Goal: Task Accomplishment & Management: Manage account settings

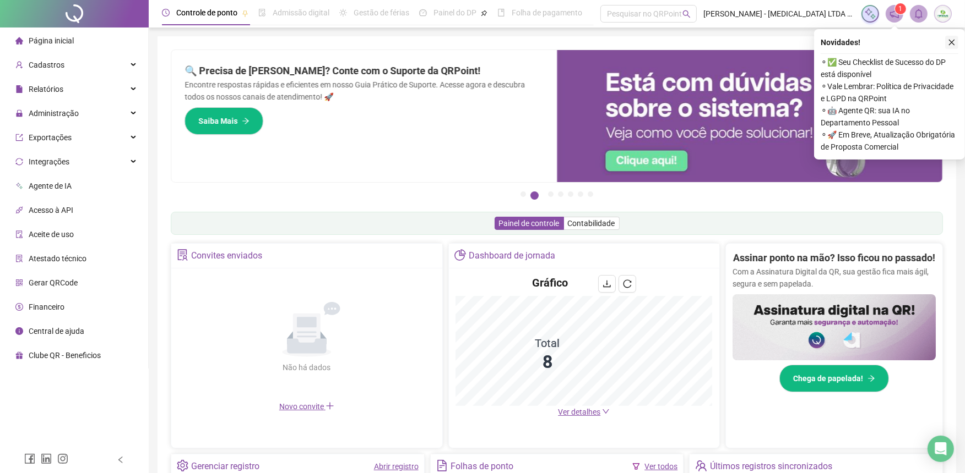
click at [954, 41] on icon "close" at bounding box center [952, 43] width 8 height 8
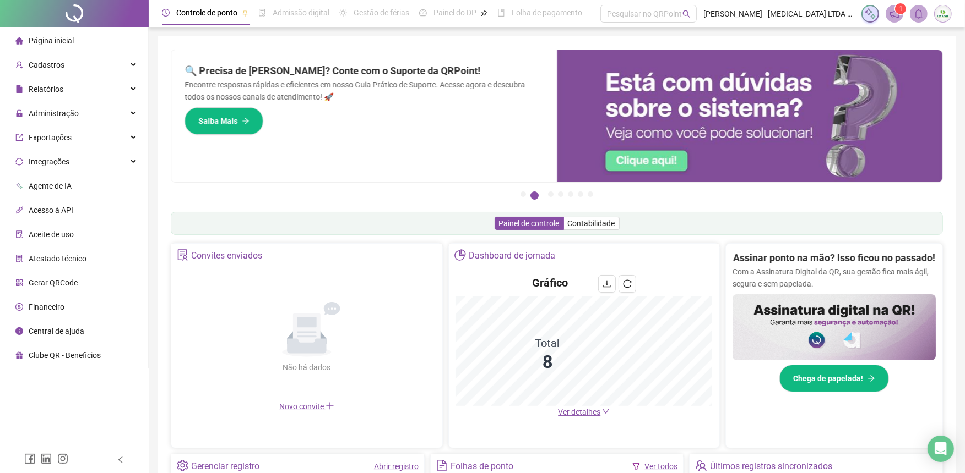
scroll to position [61, 0]
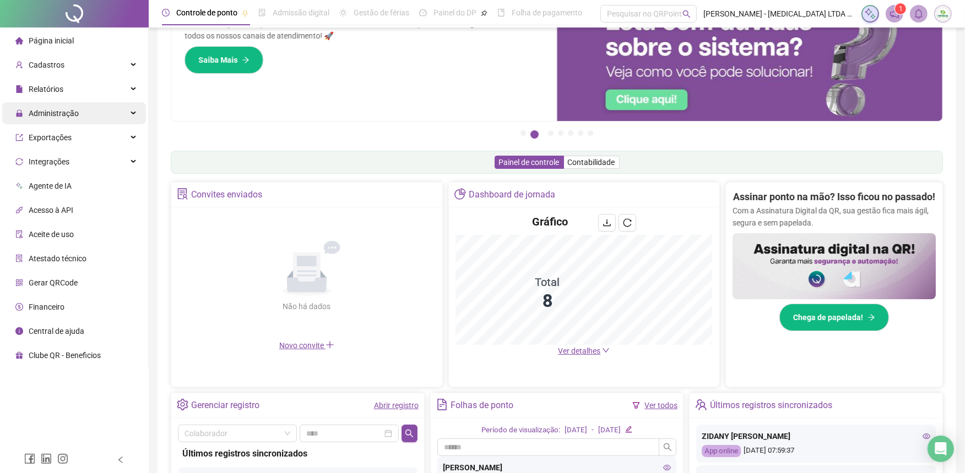
click at [80, 114] on div "Administração" at bounding box center [74, 113] width 144 height 22
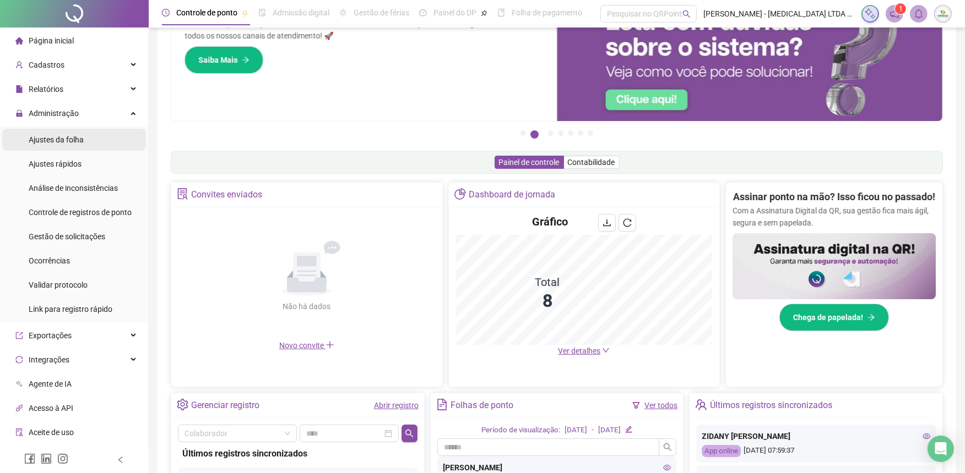
click at [72, 143] on span "Ajustes da folha" at bounding box center [56, 139] width 55 height 9
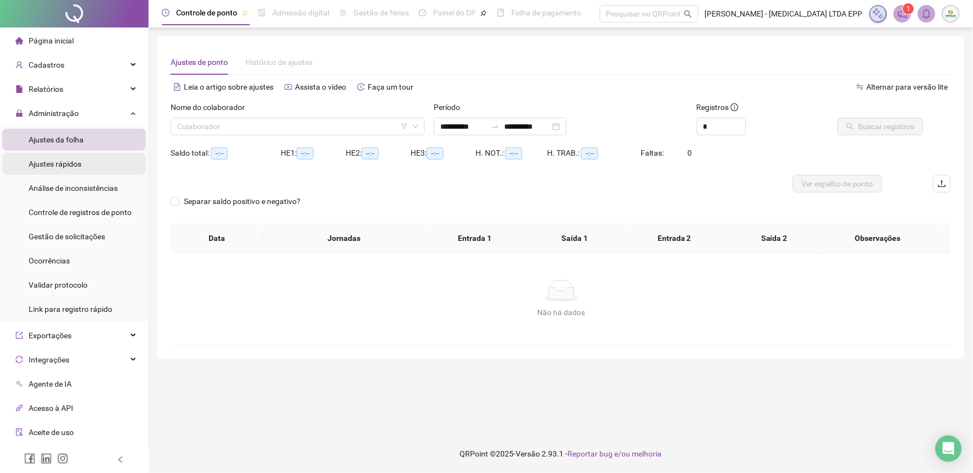
type input "**********"
click at [309, 125] on input "search" at bounding box center [292, 126] width 231 height 17
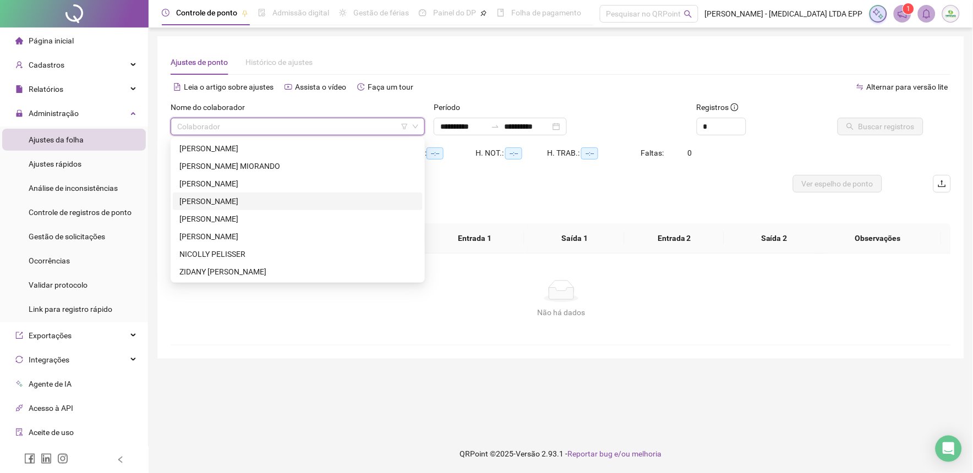
click at [198, 199] on div "[PERSON_NAME]" at bounding box center [297, 201] width 237 height 12
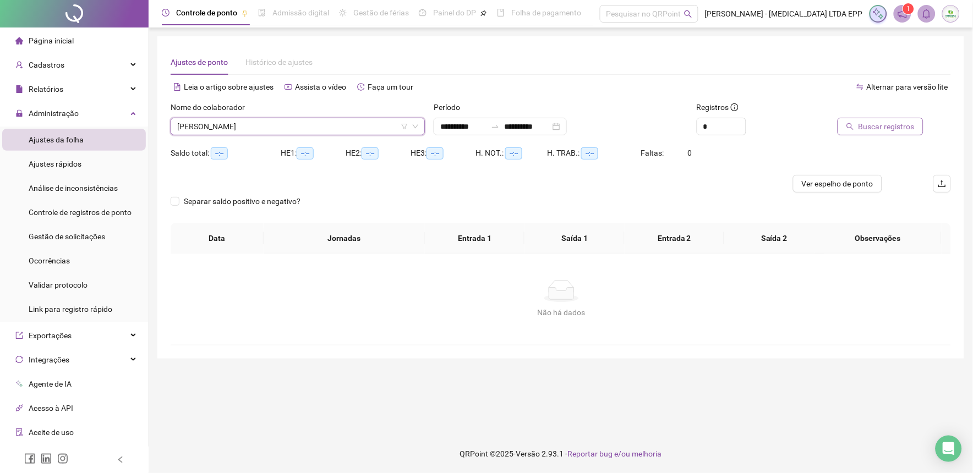
click at [863, 124] on span "Buscar registros" at bounding box center [887, 127] width 56 height 12
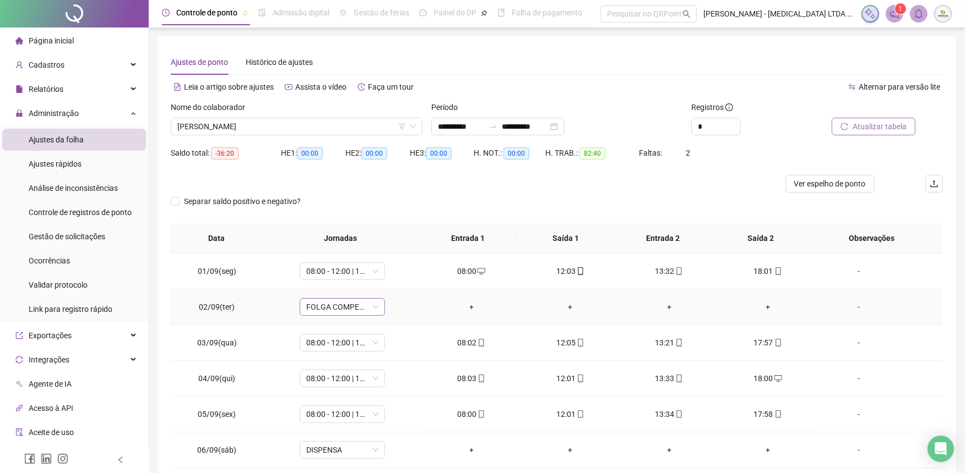
click at [374, 307] on span "FOLGA COMPENSATÓRIA" at bounding box center [342, 307] width 72 height 17
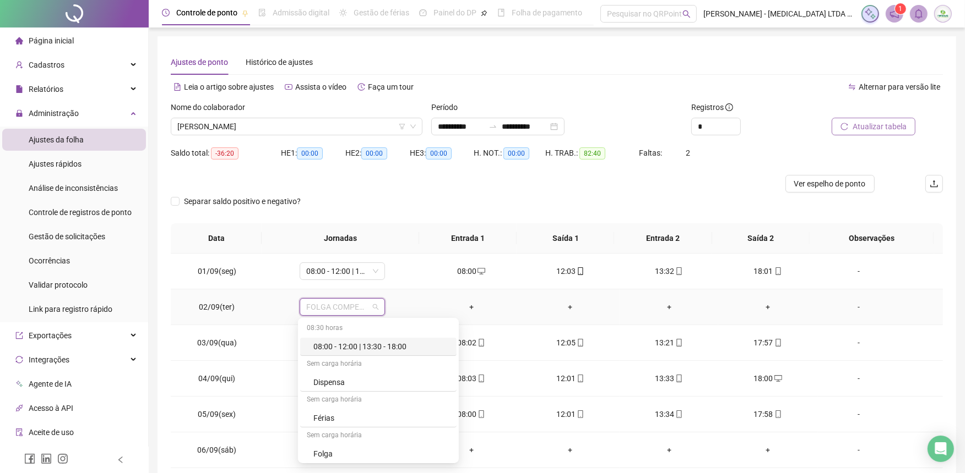
click at [365, 351] on div "08:00 - 12:00 | 13:30 - 18:00" at bounding box center [381, 347] width 137 height 12
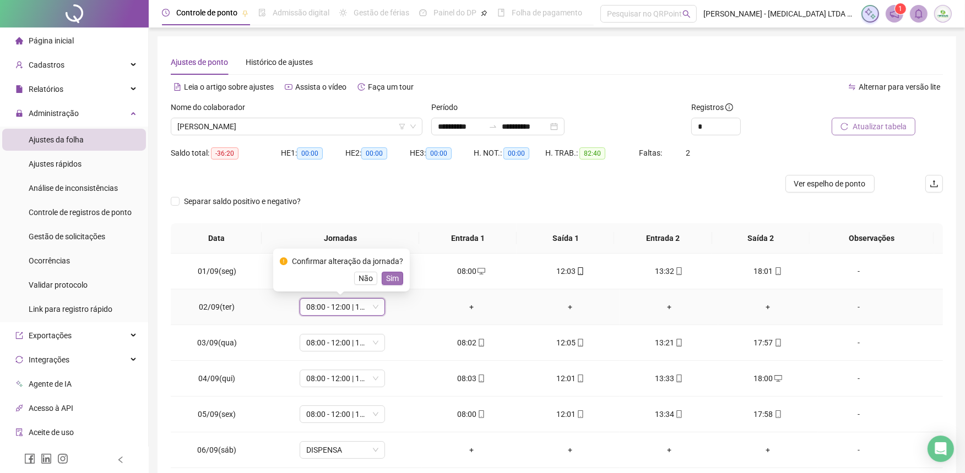
click at [387, 279] on span "Sim" at bounding box center [392, 279] width 13 height 12
click at [471, 305] on div "+" at bounding box center [471, 307] width 81 height 12
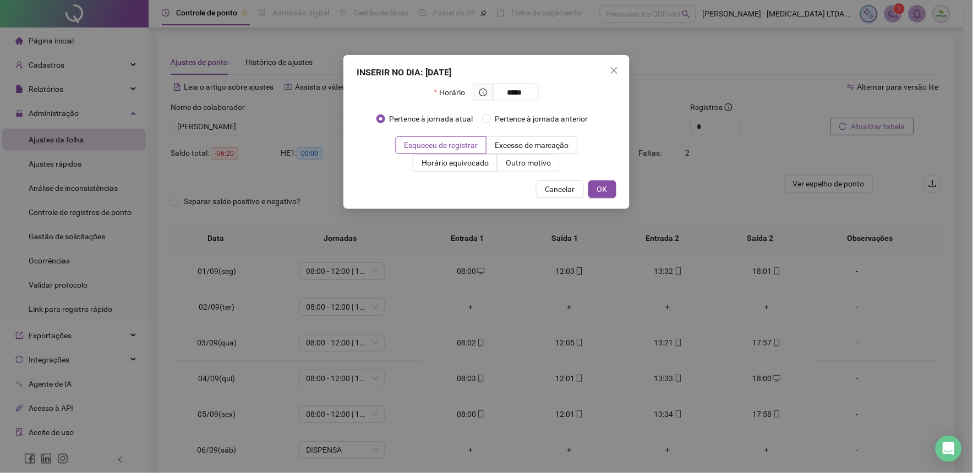
type input "*****"
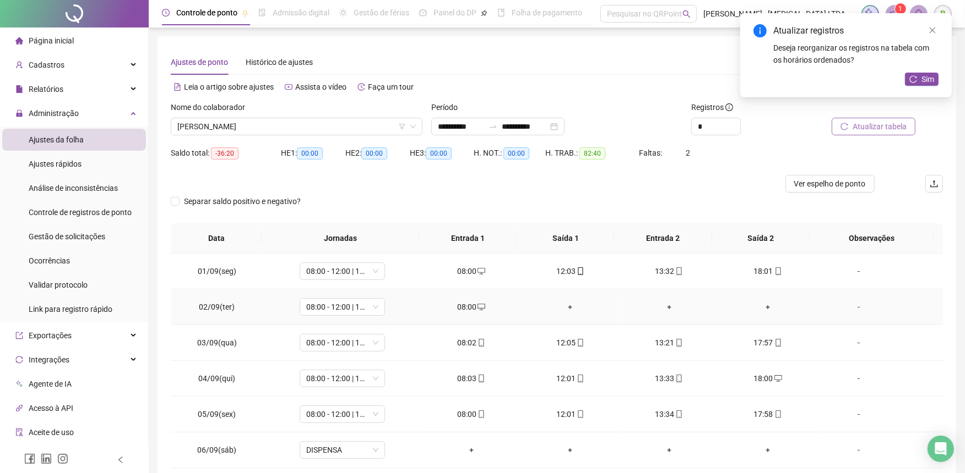
click at [562, 306] on div "+" at bounding box center [570, 307] width 81 height 12
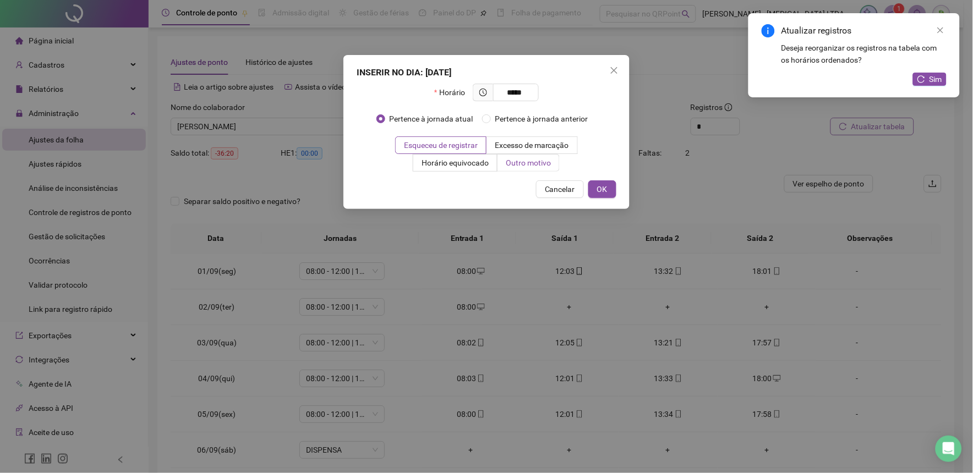
type input "*****"
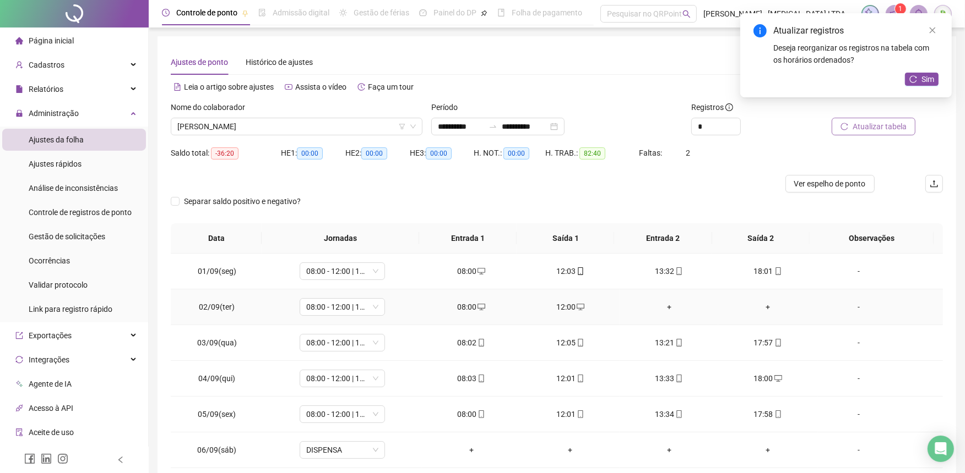
click at [662, 307] on div "+" at bounding box center [668, 307] width 81 height 12
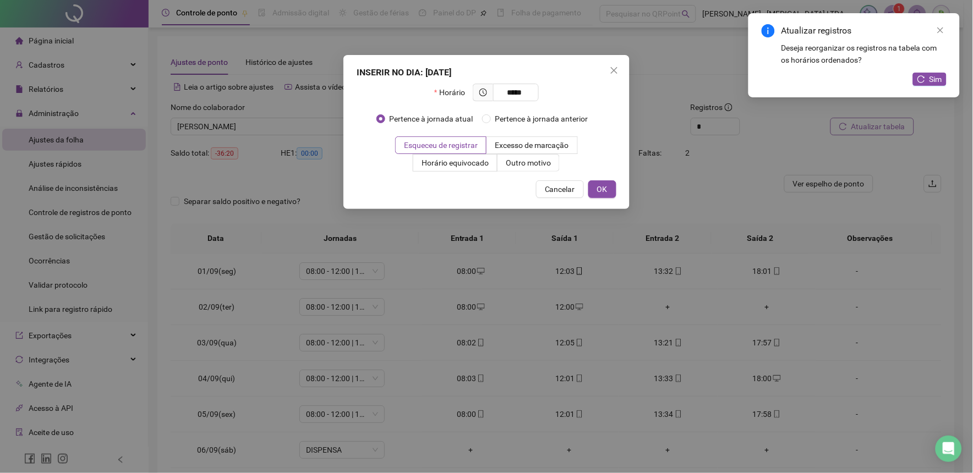
type input "*****"
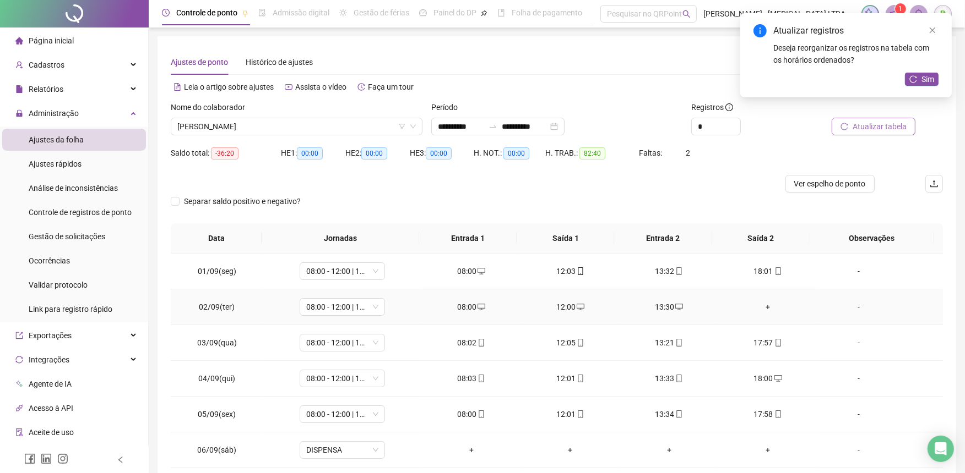
click at [763, 303] on div "+" at bounding box center [767, 307] width 81 height 12
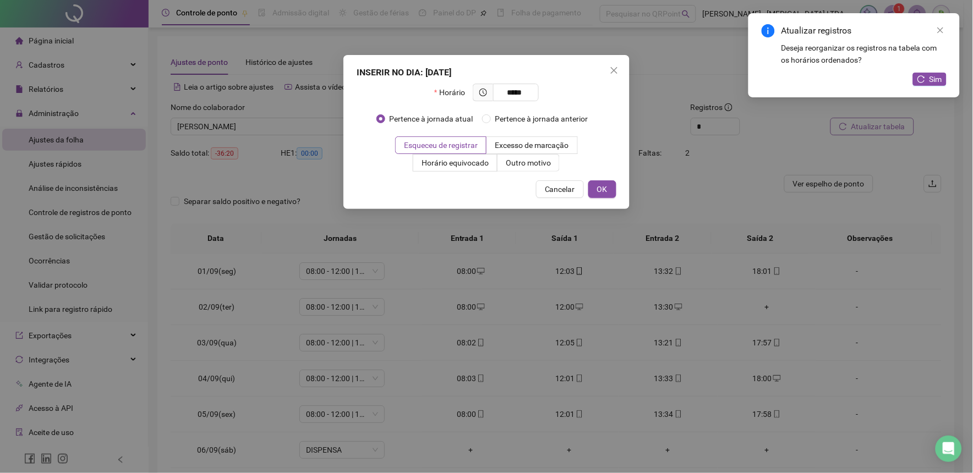
type input "*****"
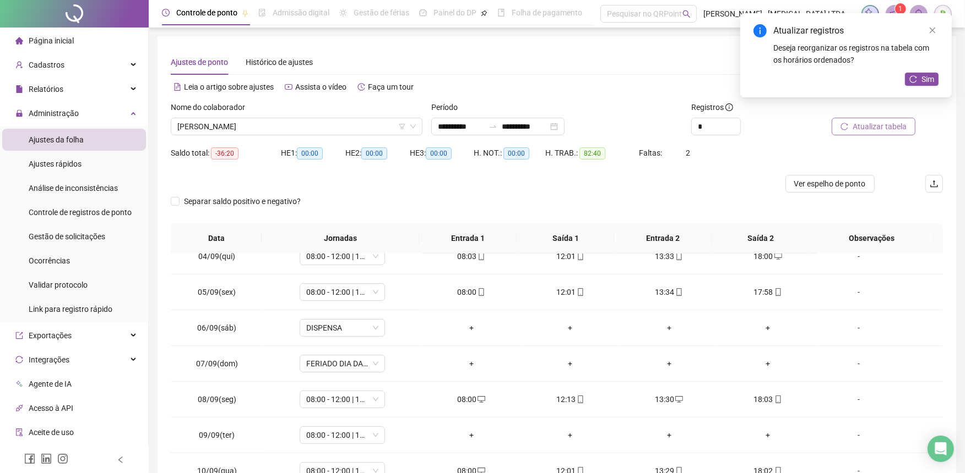
scroll to position [183, 0]
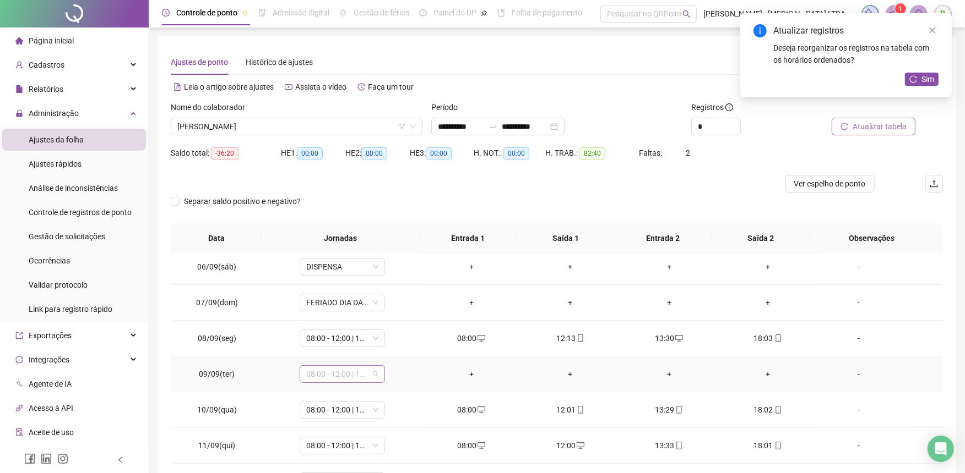
click at [373, 373] on span "08:00 - 12:00 | 13:30 - 18:00" at bounding box center [342, 374] width 72 height 17
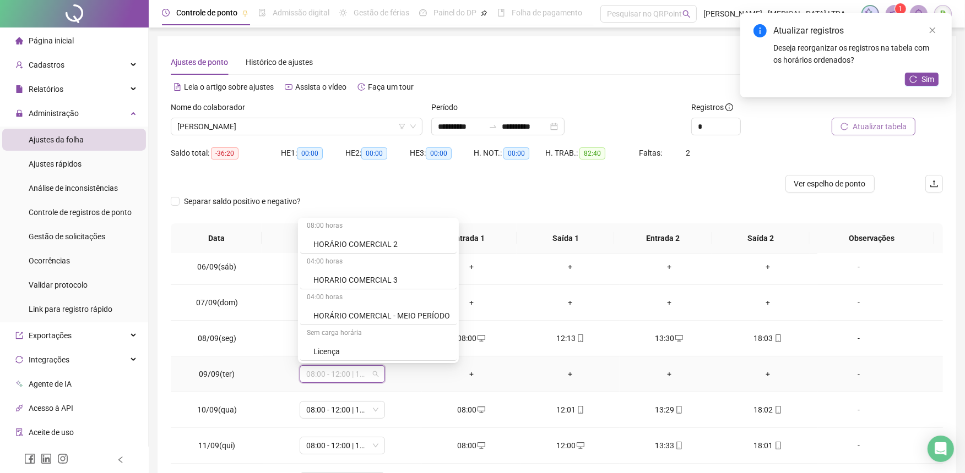
scroll to position [0, 0]
click at [959, 333] on div "**********" at bounding box center [557, 274] width 816 height 549
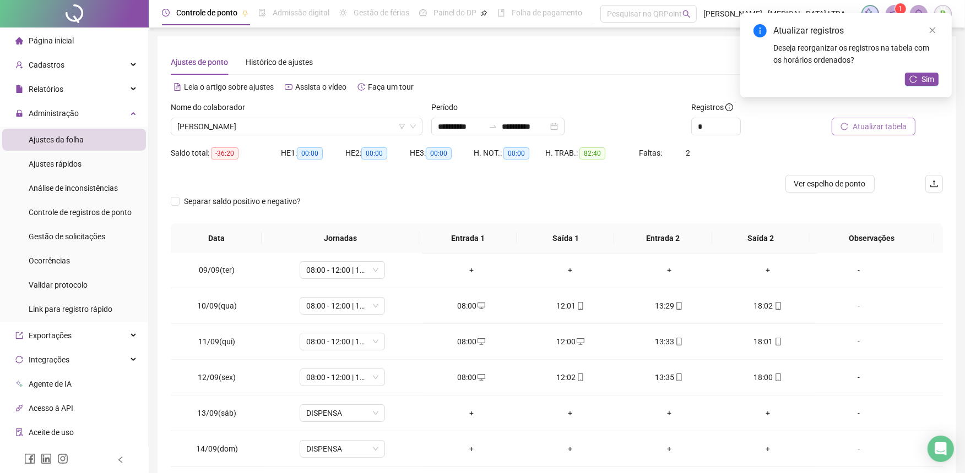
scroll to position [165, 0]
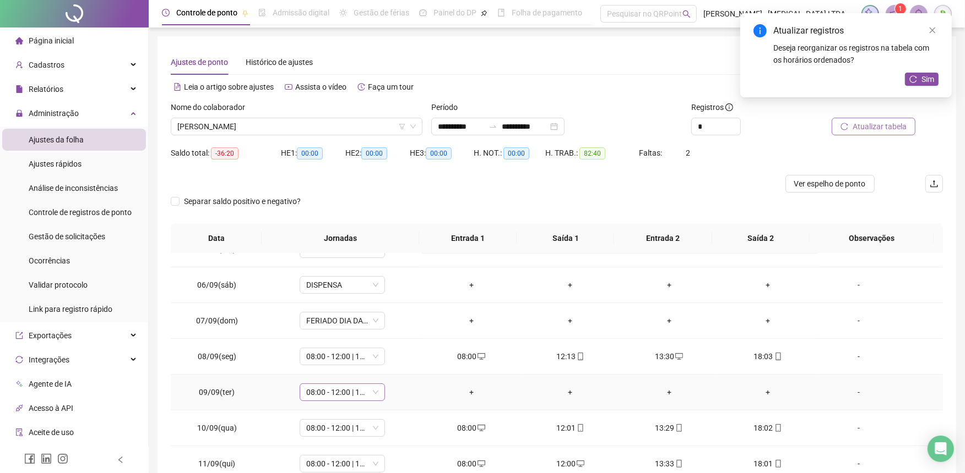
click at [372, 395] on span "08:00 - 12:00 | 13:30 - 18:00" at bounding box center [342, 392] width 72 height 17
click at [474, 186] on div at bounding box center [460, 184] width 579 height 18
click at [928, 78] on span "Sim" at bounding box center [927, 79] width 13 height 12
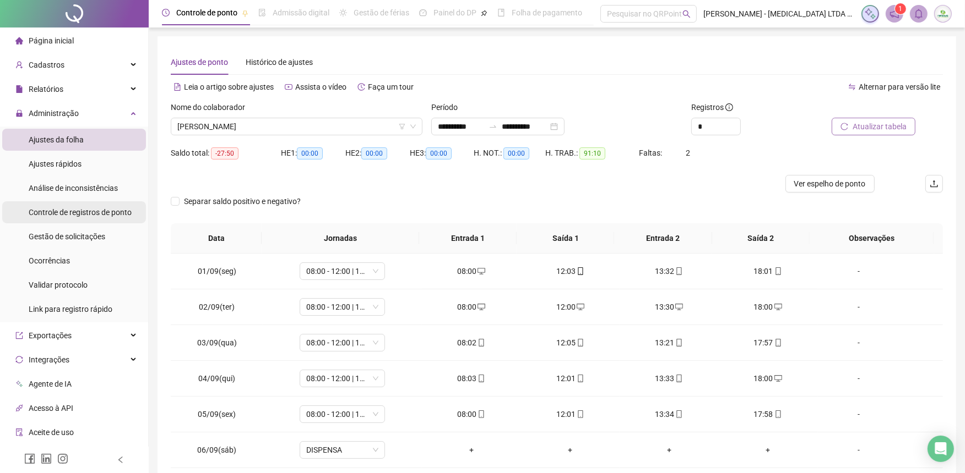
click at [45, 213] on span "Controle de registros de ponto" at bounding box center [80, 212] width 103 height 9
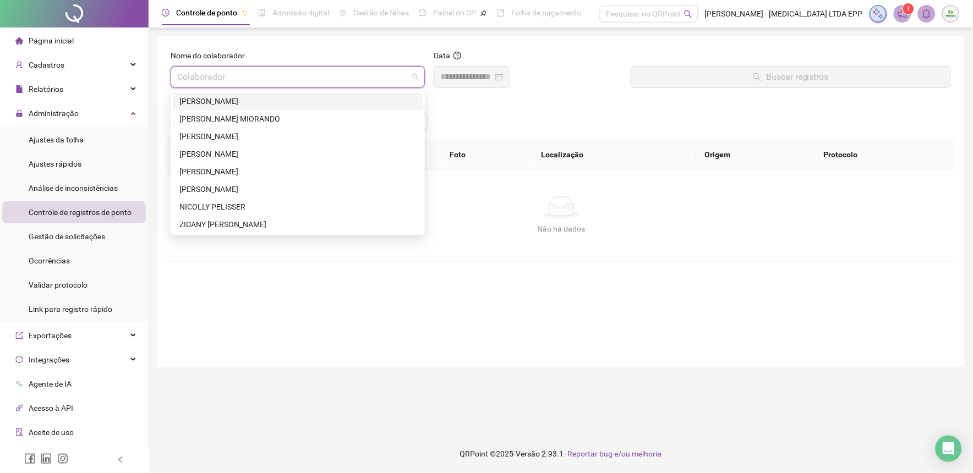
click at [260, 80] on input "search" at bounding box center [292, 77] width 231 height 21
click at [220, 148] on div "[PERSON_NAME]" at bounding box center [297, 154] width 237 height 12
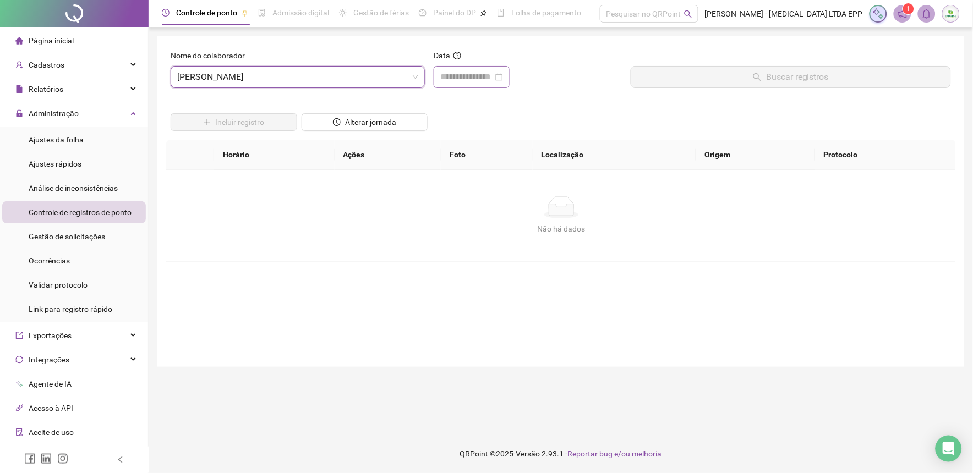
click at [510, 75] on div at bounding box center [472, 77] width 76 height 22
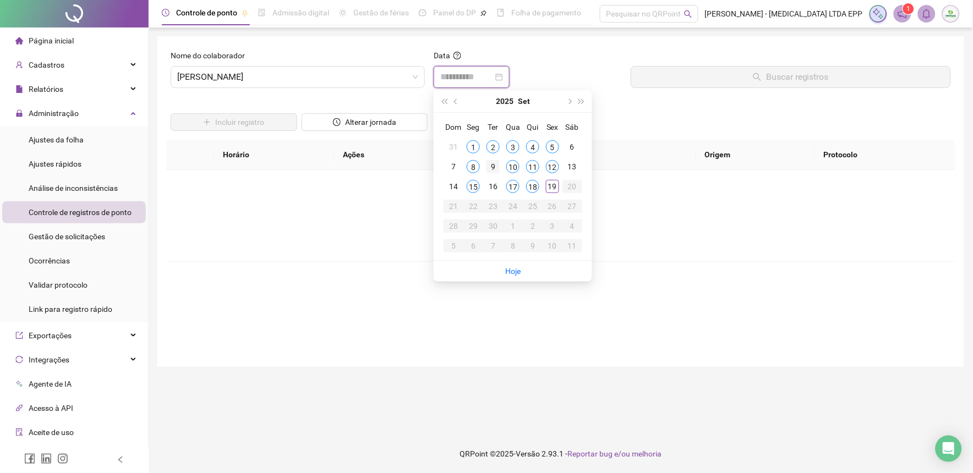
type input "**********"
click at [494, 167] on div "9" at bounding box center [493, 166] width 13 height 13
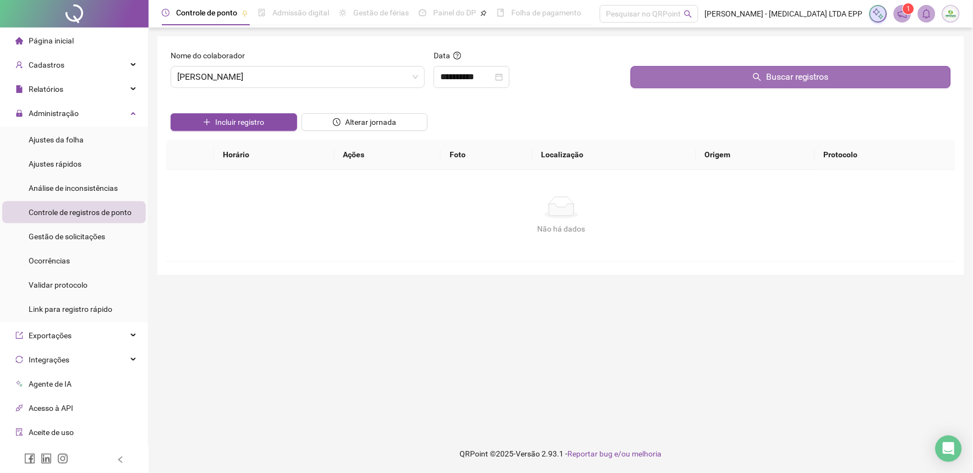
click at [757, 78] on icon "search" at bounding box center [757, 77] width 9 height 9
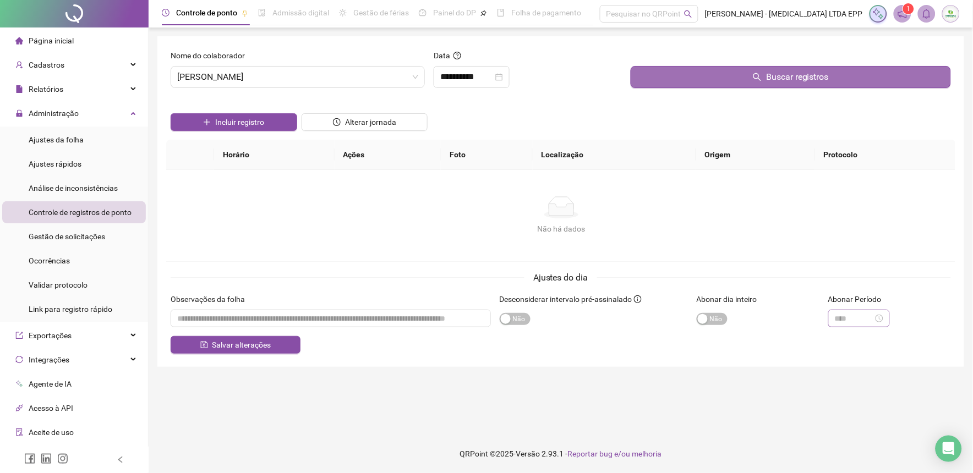
click at [884, 325] on div at bounding box center [859, 319] width 48 height 12
click at [848, 365] on div "**********" at bounding box center [560, 201] width 807 height 331
click at [329, 328] on input "textarea" at bounding box center [331, 319] width 320 height 18
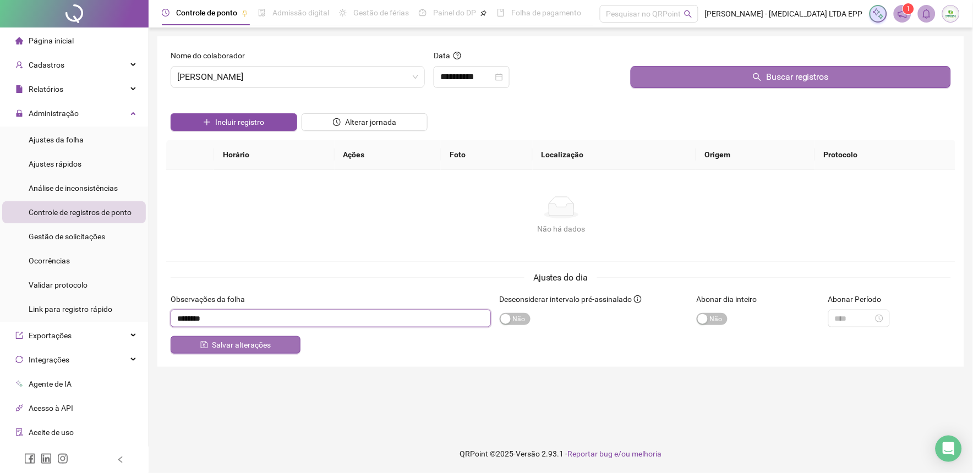
type input "********"
click at [277, 354] on button "Salvar alterações" at bounding box center [236, 345] width 130 height 18
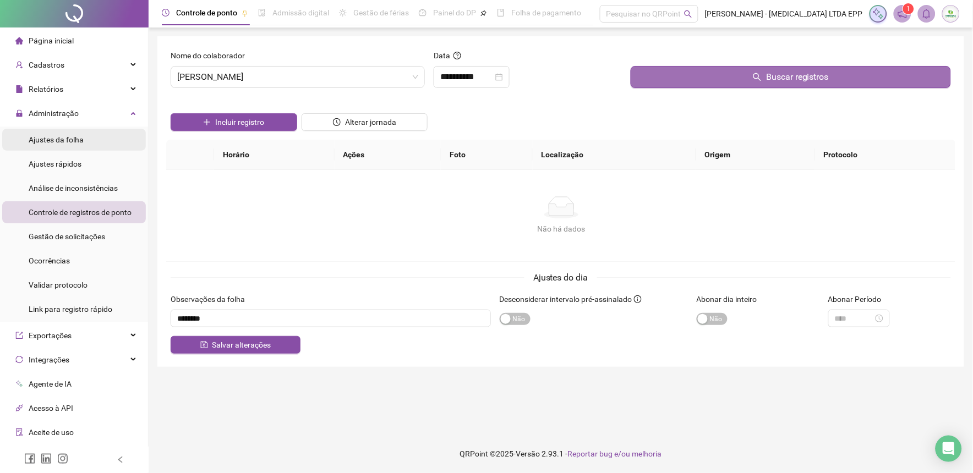
click at [66, 140] on span "Ajustes da folha" at bounding box center [56, 139] width 55 height 9
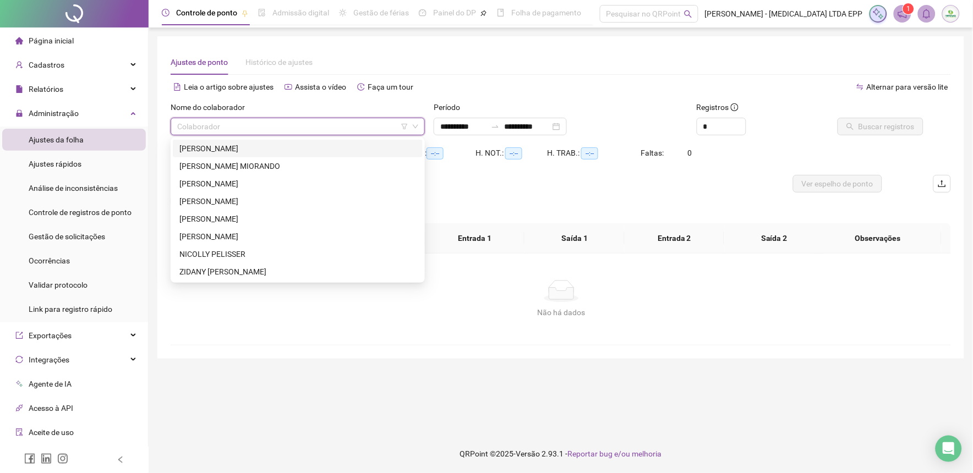
click at [226, 128] on input "search" at bounding box center [292, 126] width 231 height 17
click at [200, 166] on div "[PERSON_NAME] MIORANDO" at bounding box center [297, 166] width 237 height 12
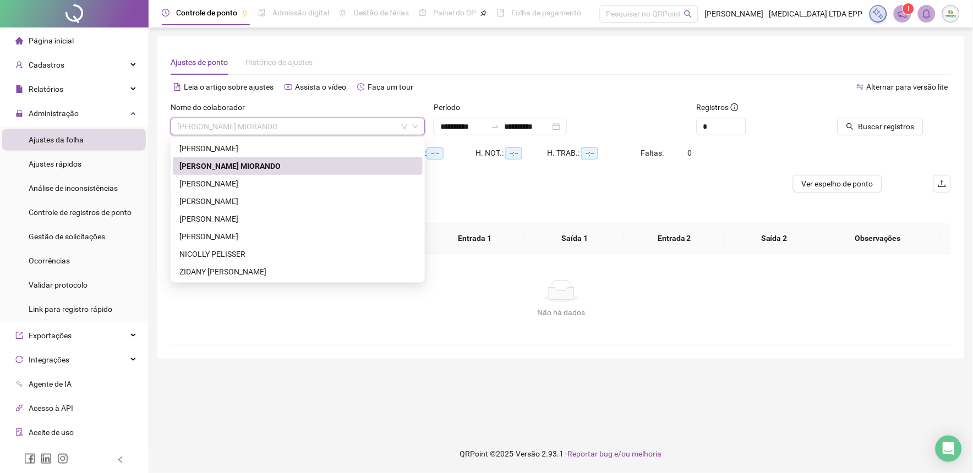
click at [204, 128] on span "[PERSON_NAME] MIORANDO" at bounding box center [297, 126] width 241 height 17
click at [198, 196] on div "[PERSON_NAME]" at bounding box center [297, 201] width 237 height 12
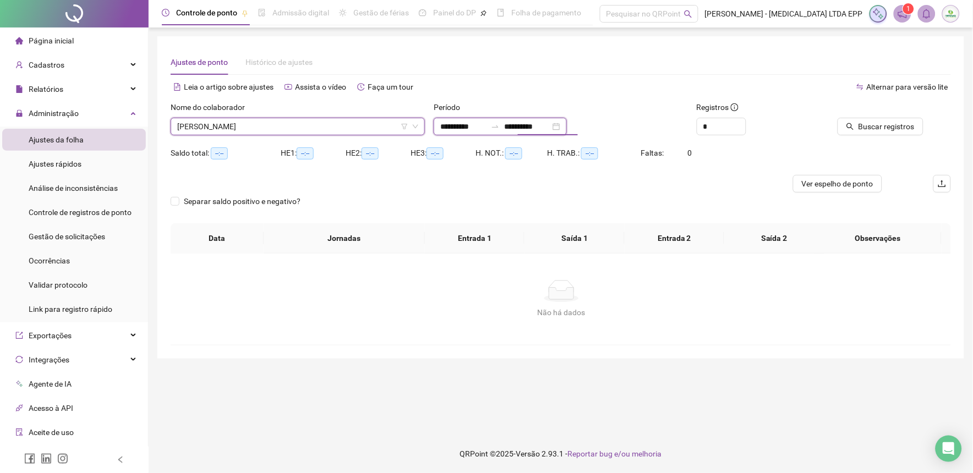
click at [551, 129] on input "**********" at bounding box center [527, 127] width 46 height 12
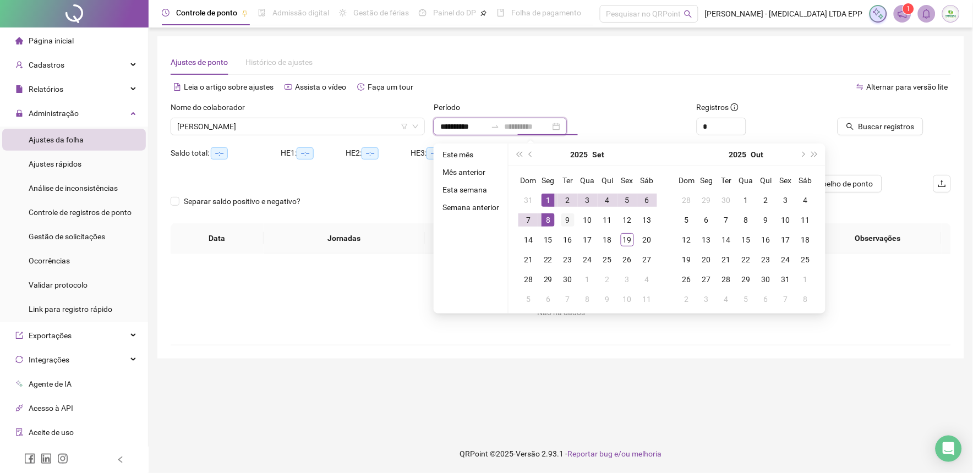
type input "**********"
click at [566, 215] on div "9" at bounding box center [568, 220] width 13 height 13
type input "**********"
click at [854, 126] on icon "search" at bounding box center [851, 127] width 8 height 8
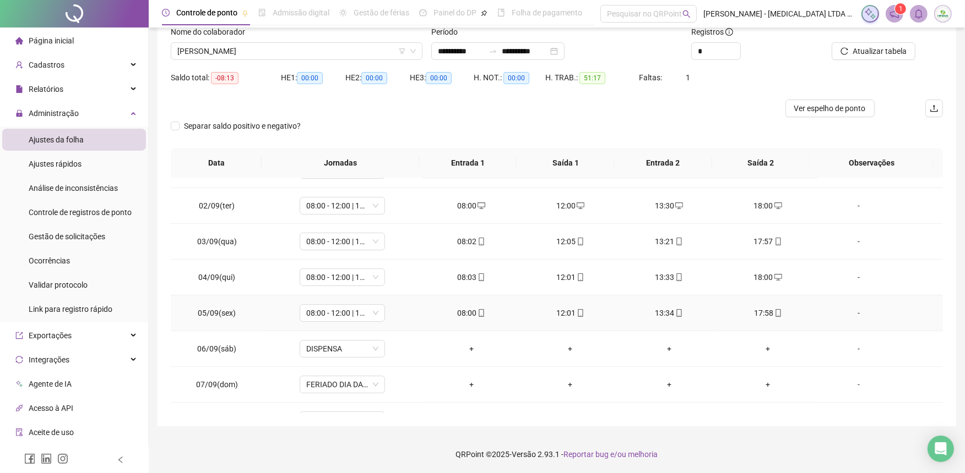
scroll to position [87, 0]
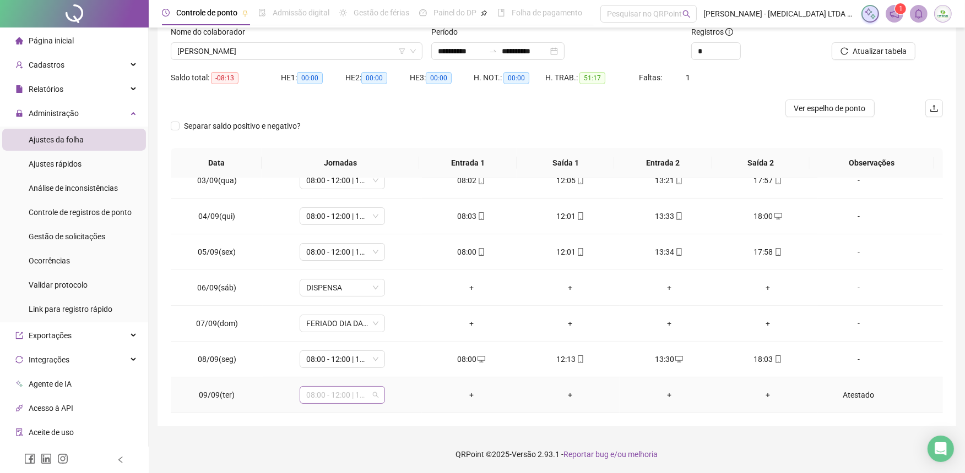
click at [368, 396] on span "08:00 - 12:00 | 13:30 - 18:00" at bounding box center [342, 395] width 72 height 17
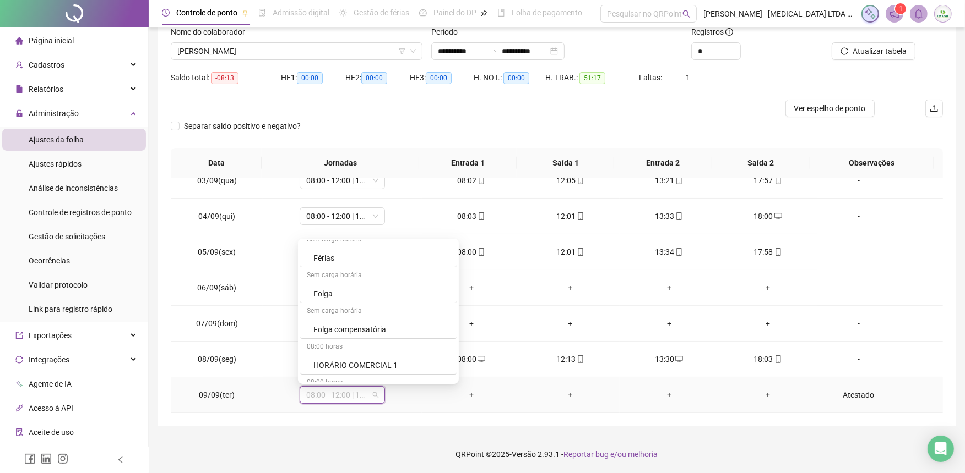
scroll to position [0, 0]
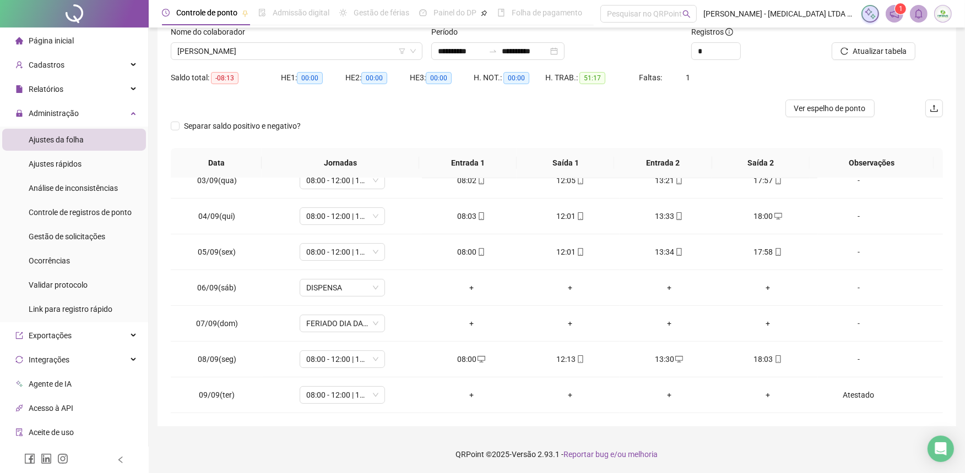
click at [703, 112] on div at bounding box center [460, 109] width 579 height 18
click at [99, 184] on span "Análise de inconsistências" at bounding box center [73, 188] width 89 height 9
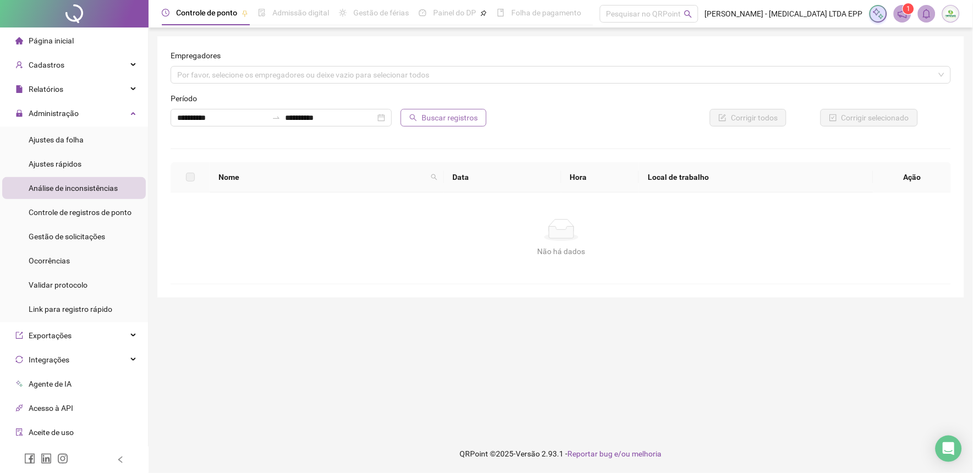
click at [432, 121] on span "Buscar registros" at bounding box center [450, 118] width 56 height 12
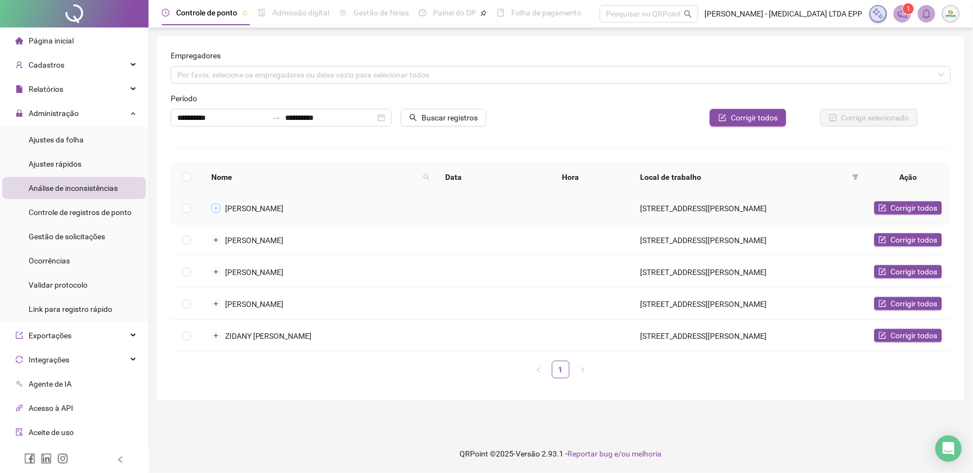
click at [214, 206] on button "Expandir linha" at bounding box center [215, 208] width 9 height 9
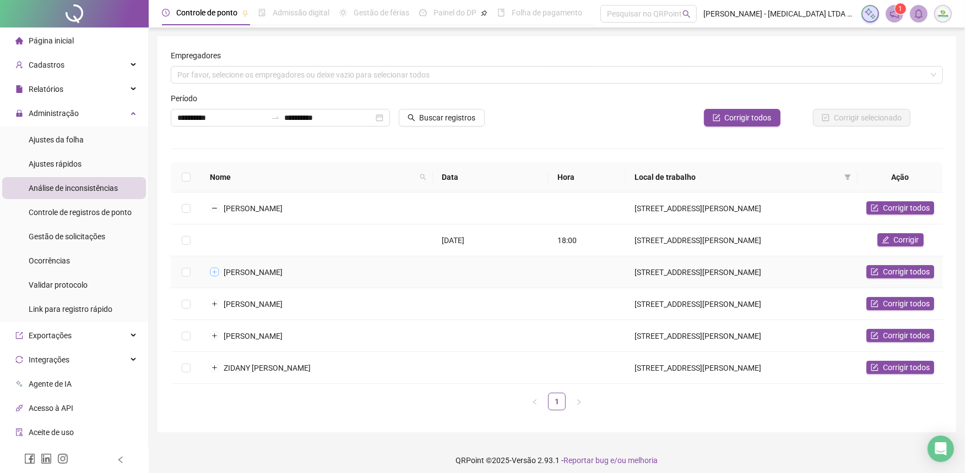
click at [212, 271] on button "Expandir linha" at bounding box center [214, 272] width 9 height 9
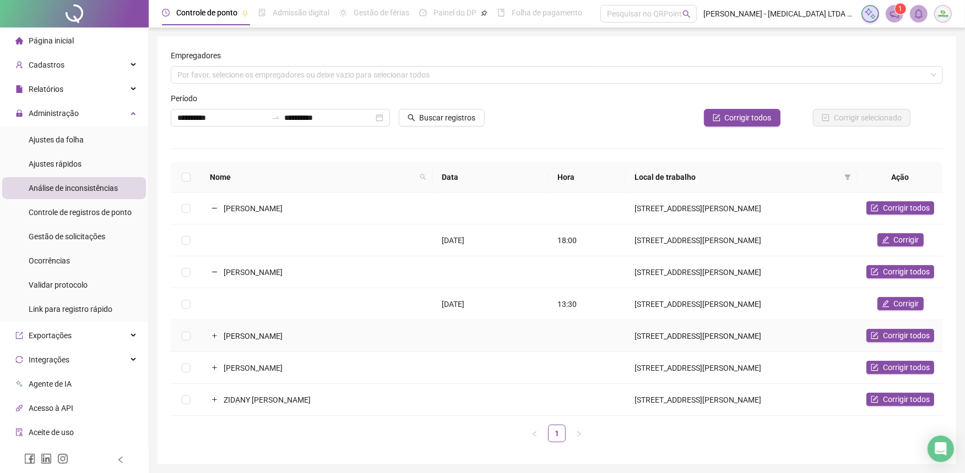
click at [206, 331] on td "[PERSON_NAME]" at bounding box center [317, 336] width 232 height 32
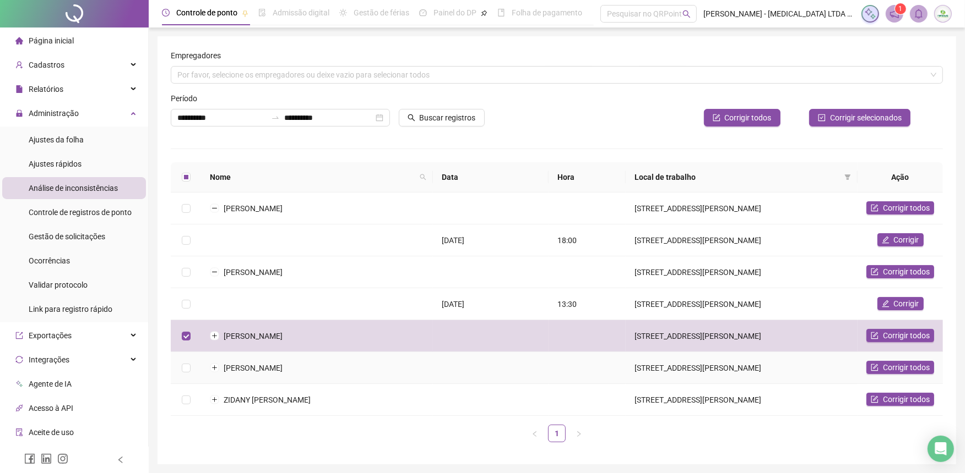
click at [206, 366] on td "[PERSON_NAME]" at bounding box center [317, 368] width 232 height 32
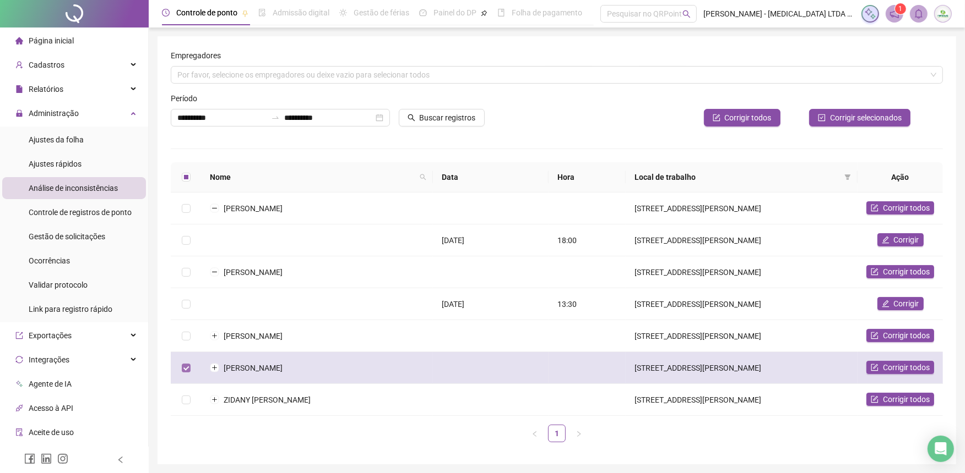
click at [184, 362] on label at bounding box center [186, 368] width 9 height 12
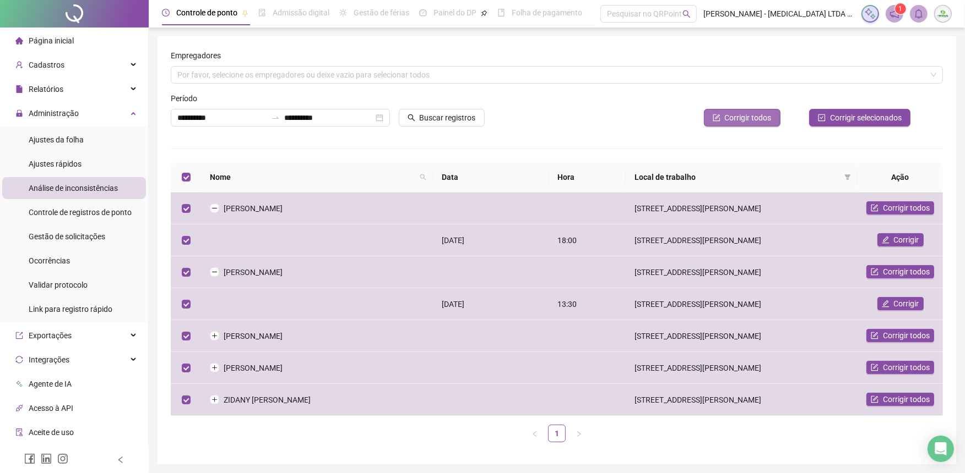
click at [726, 111] on button "Corrigir todos" at bounding box center [742, 118] width 77 height 18
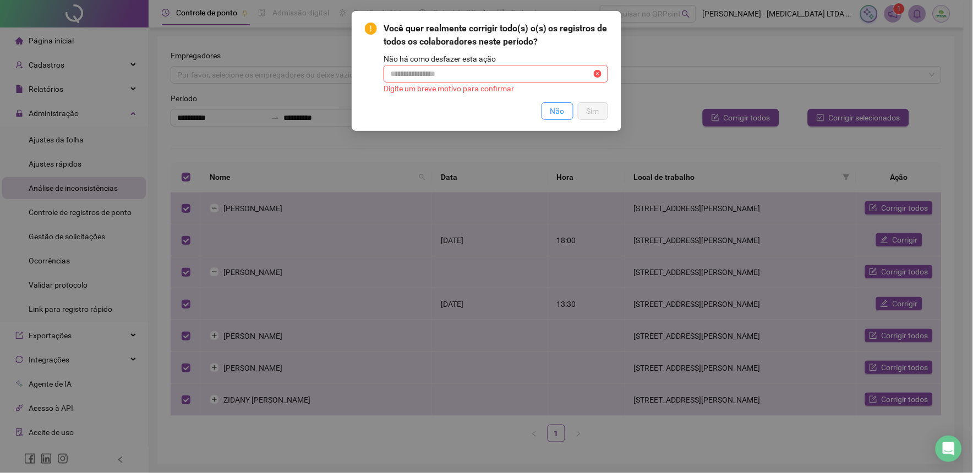
click at [565, 116] on button "Não" at bounding box center [558, 111] width 32 height 18
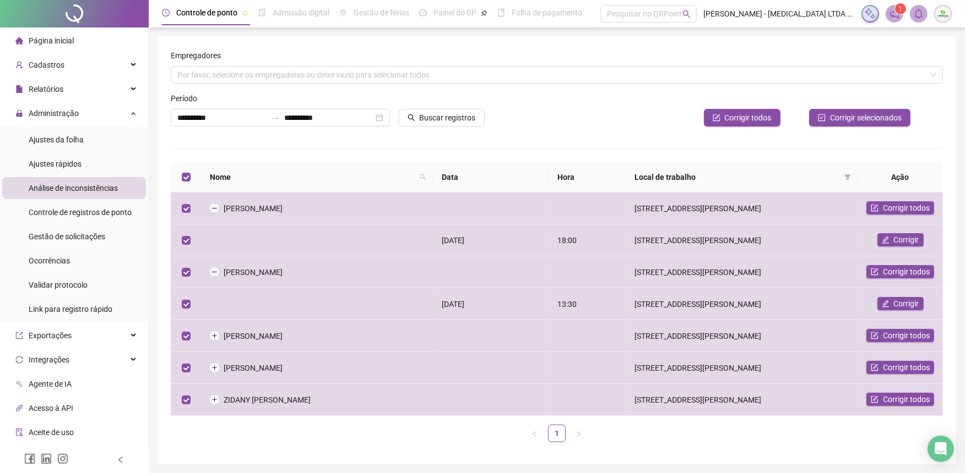
click at [553, 100] on div "**********" at bounding box center [556, 113] width 781 height 43
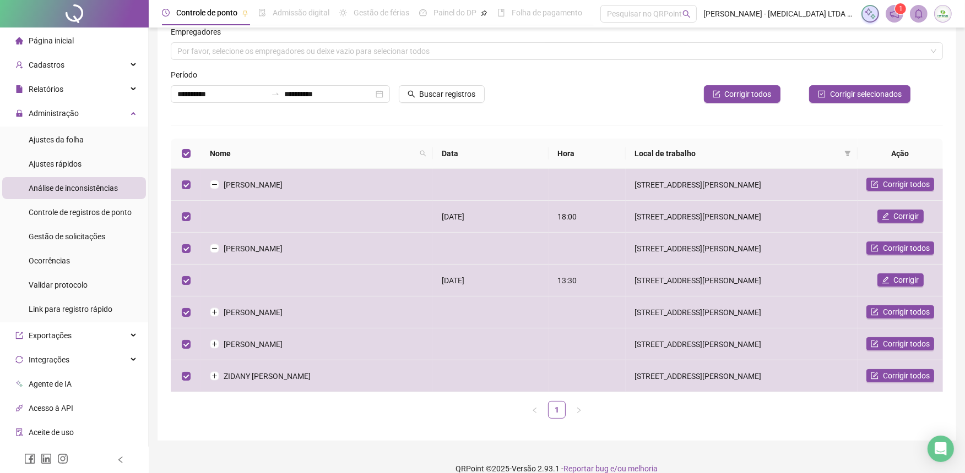
scroll to position [36, 0]
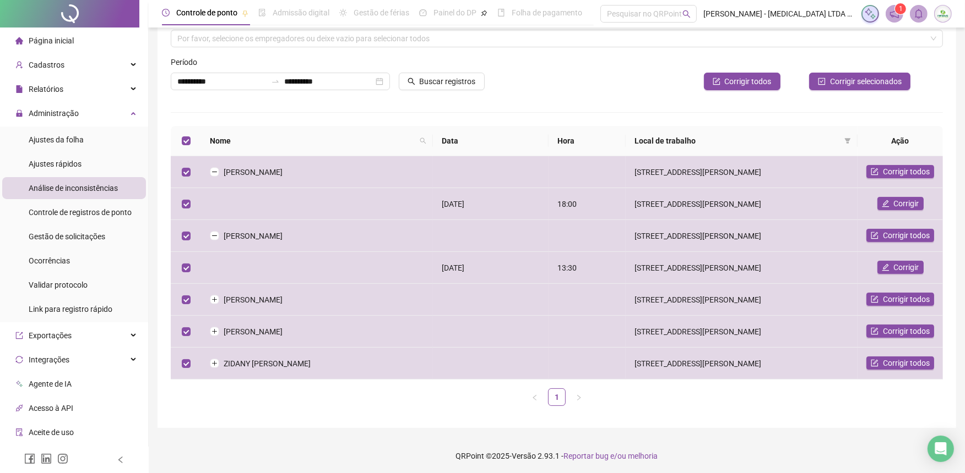
click at [813, 147] on th "Local de trabalho" at bounding box center [741, 141] width 232 height 30
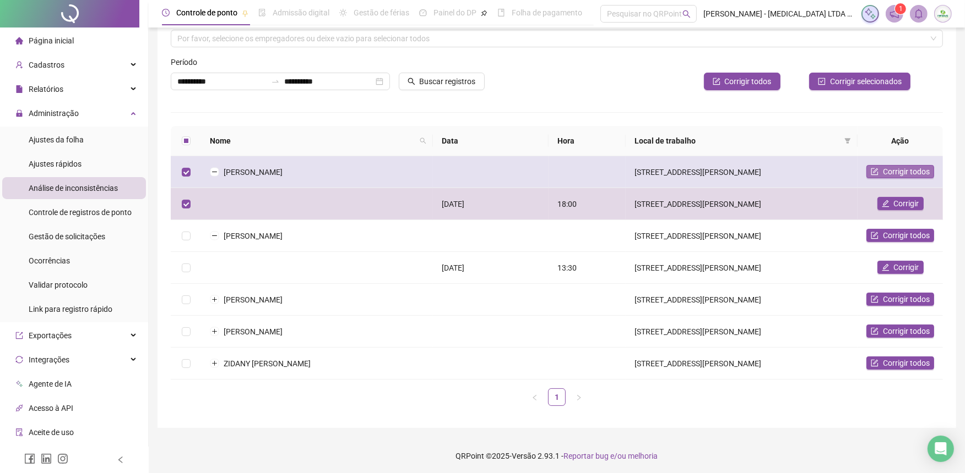
click at [888, 173] on span "Corrigir todos" at bounding box center [906, 172] width 47 height 12
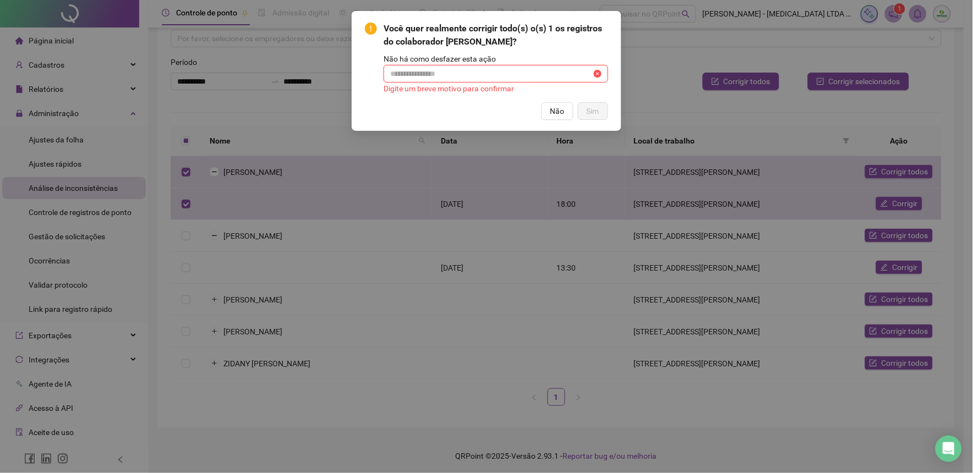
click at [558, 75] on input "text" at bounding box center [491, 74] width 202 height 12
click at [553, 112] on span "Não" at bounding box center [558, 111] width 14 height 12
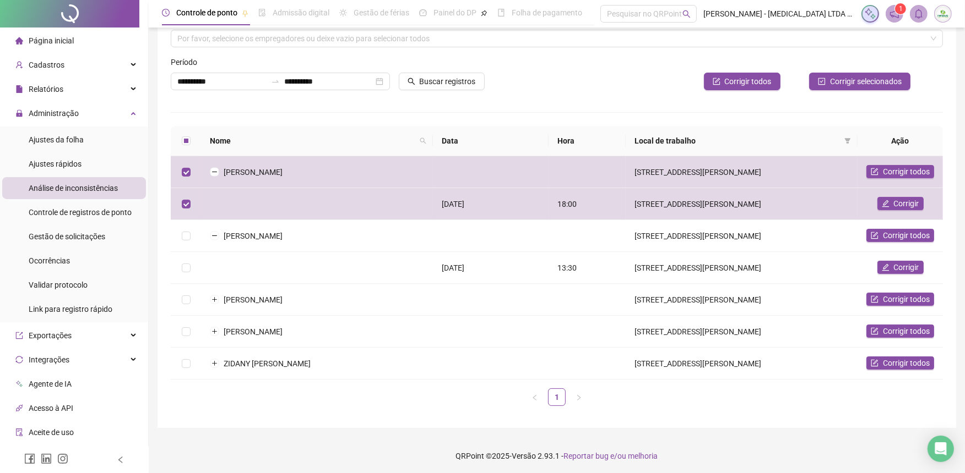
click at [557, 69] on div "Corrigir todos" at bounding box center [671, 77] width 228 height 43
click at [52, 216] on span "Controle de registros de ponto" at bounding box center [80, 212] width 103 height 9
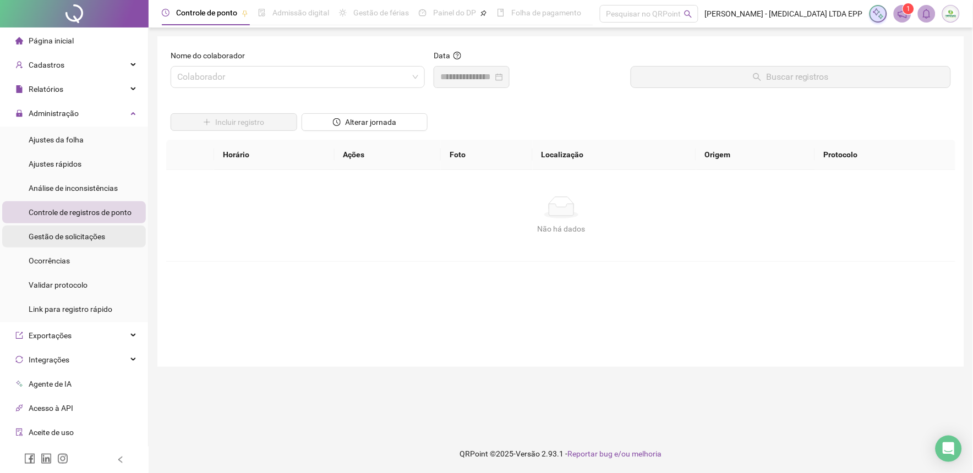
click at [69, 235] on span "Gestão de solicitações" at bounding box center [67, 236] width 77 height 9
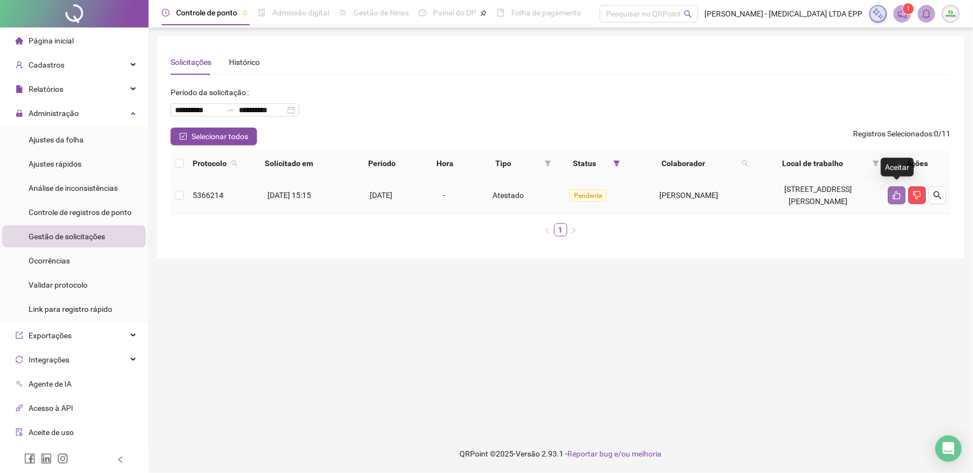
click at [896, 192] on icon "like" at bounding box center [898, 196] width 8 height 8
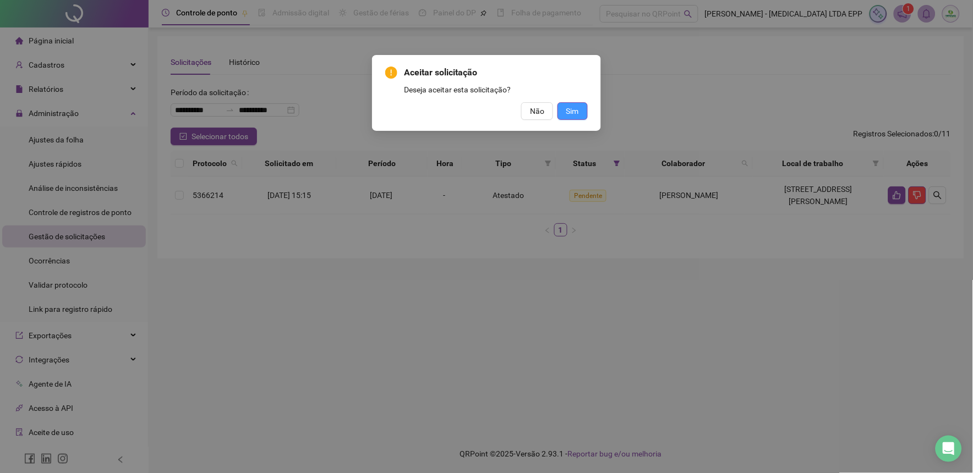
click at [574, 111] on span "Sim" at bounding box center [573, 111] width 13 height 12
click at [540, 114] on span "Não" at bounding box center [537, 111] width 14 height 12
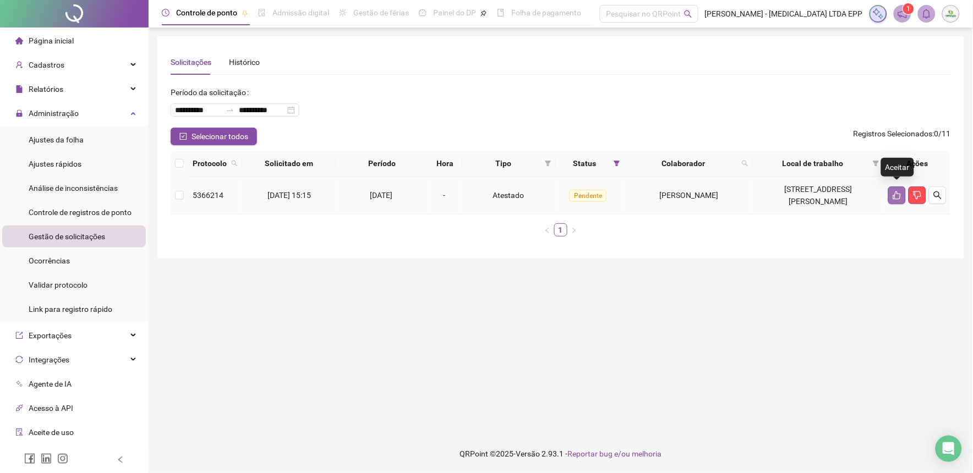
click at [893, 191] on icon "like" at bounding box center [897, 195] width 9 height 9
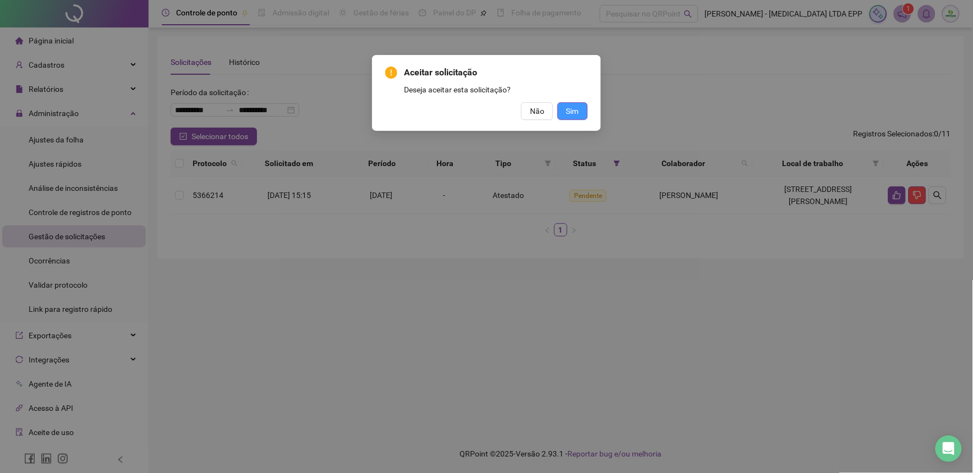
click at [563, 111] on button "Sim" at bounding box center [573, 111] width 30 height 18
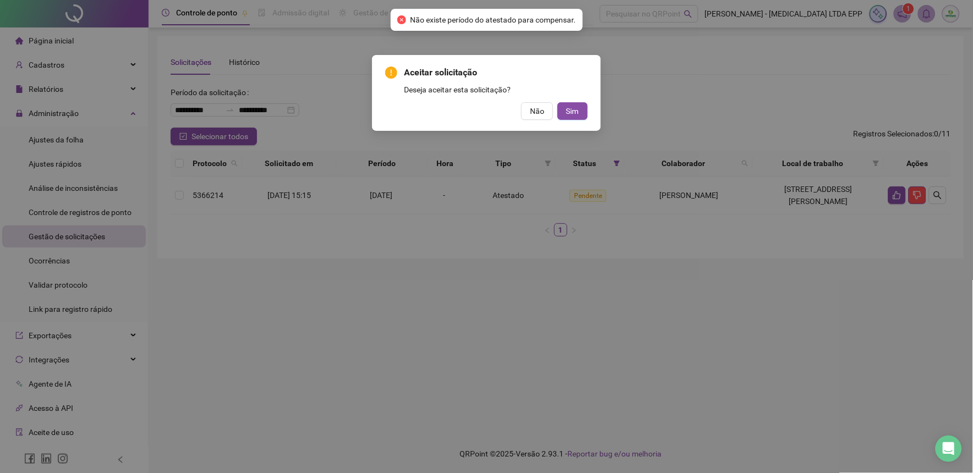
click at [182, 194] on div "Aceitar solicitação Deseja aceitar esta solicitação? Não Sim" at bounding box center [486, 236] width 973 height 473
drag, startPoint x: 178, startPoint y: 186, endPoint x: 424, endPoint y: 175, distance: 246.3
click at [183, 186] on div "Aceitar solicitação Deseja aceitar esta solicitação? Não Sim" at bounding box center [486, 236] width 973 height 473
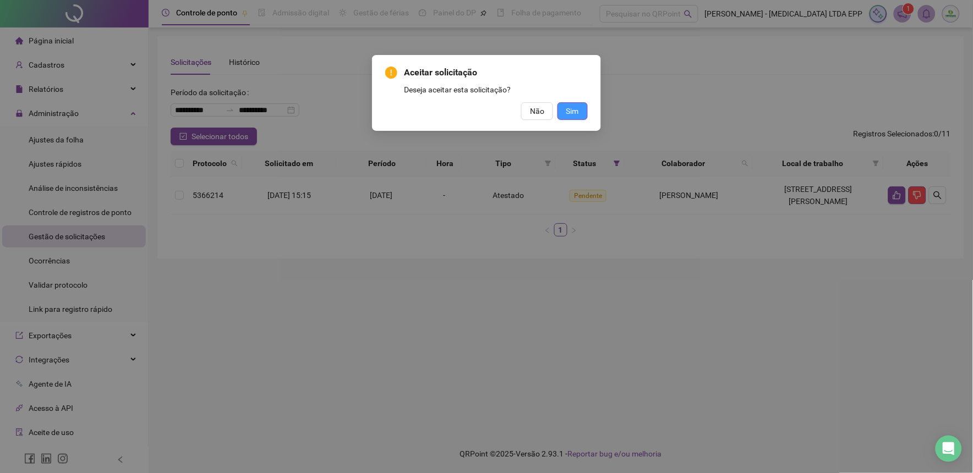
click at [571, 111] on span "Sim" at bounding box center [573, 111] width 13 height 12
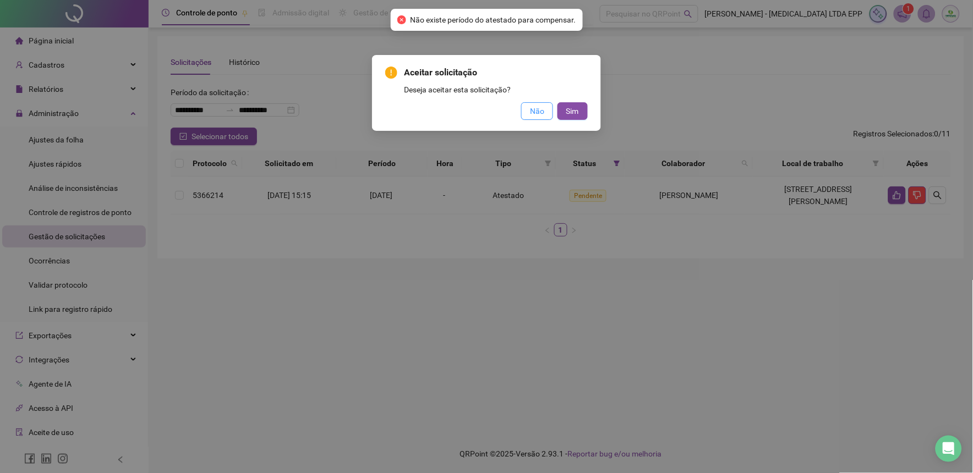
click at [545, 112] on button "Não" at bounding box center [537, 111] width 32 height 18
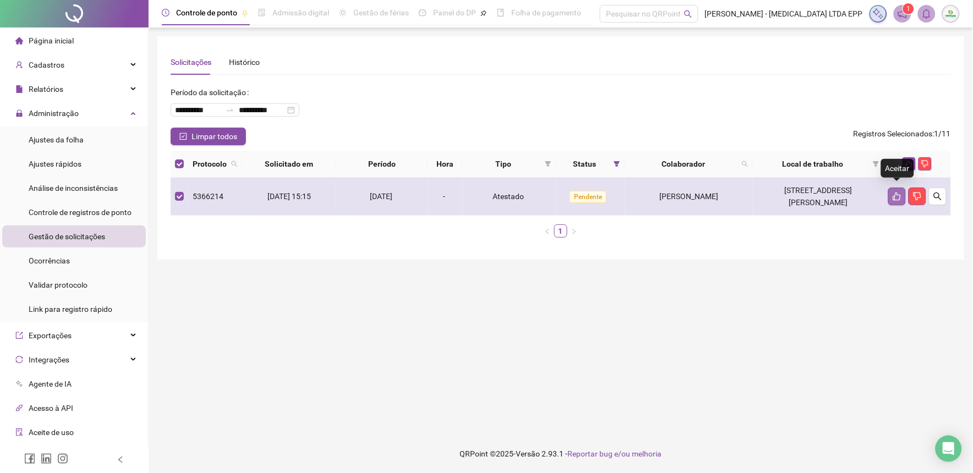
click at [899, 188] on button "button" at bounding box center [898, 197] width 18 height 18
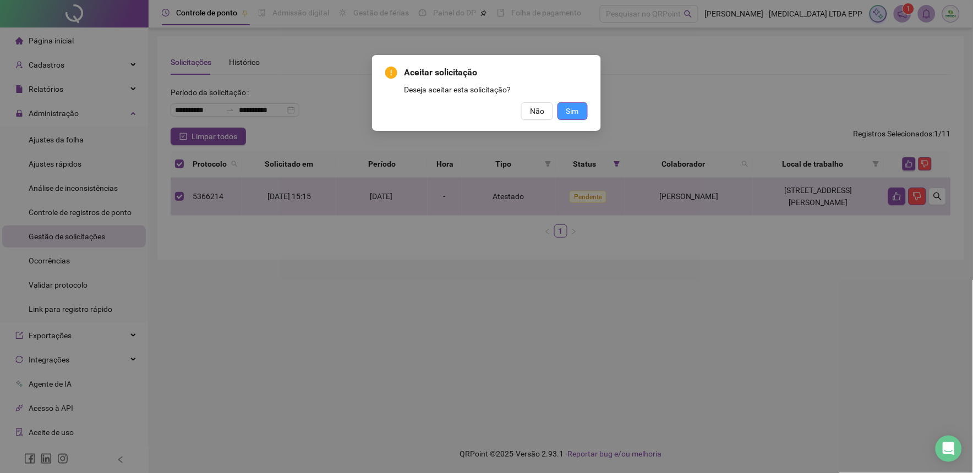
click at [570, 110] on span "Sim" at bounding box center [573, 111] width 13 height 12
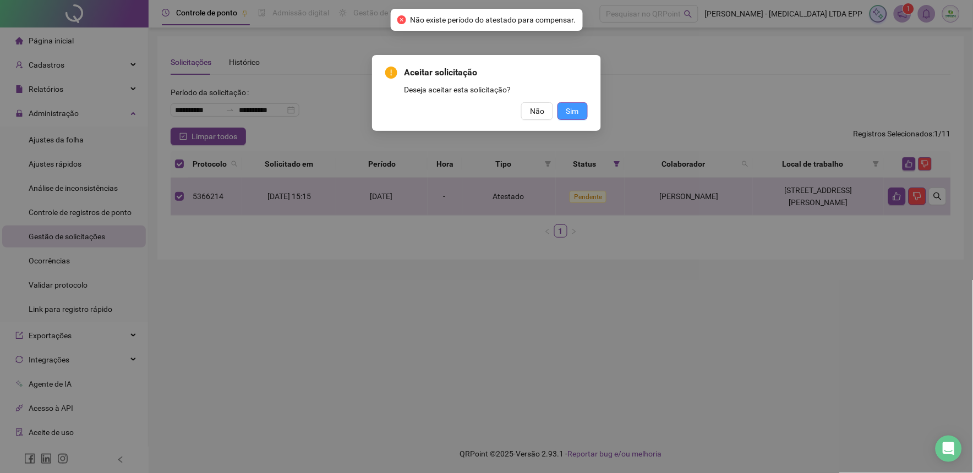
click at [579, 119] on button "Sim" at bounding box center [573, 111] width 30 height 18
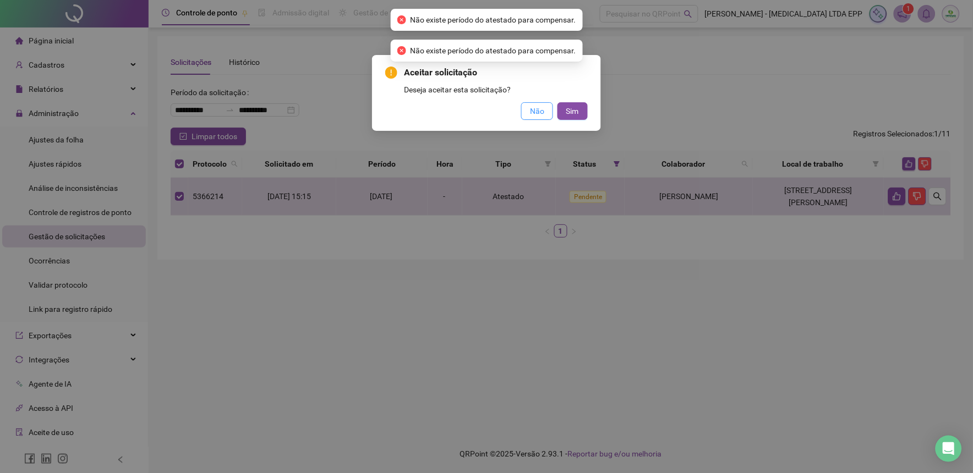
click at [543, 114] on span "Não" at bounding box center [537, 111] width 14 height 12
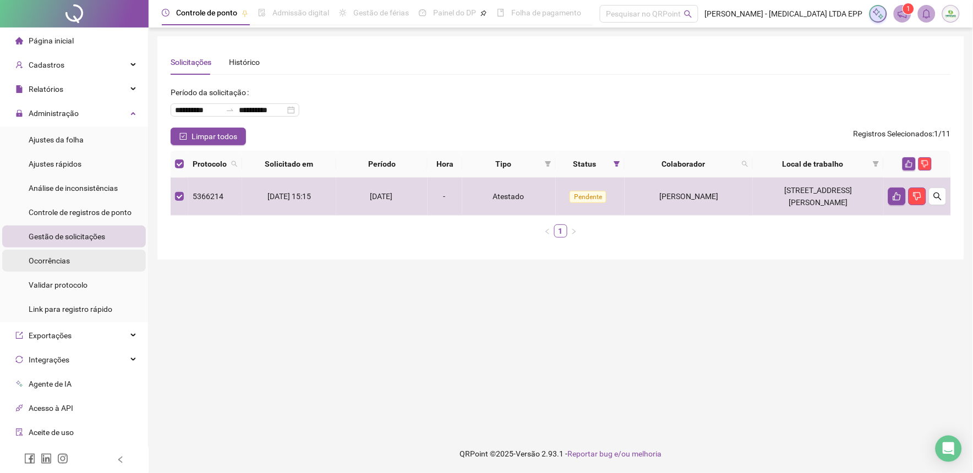
click at [59, 257] on span "Ocorrências" at bounding box center [49, 261] width 41 height 9
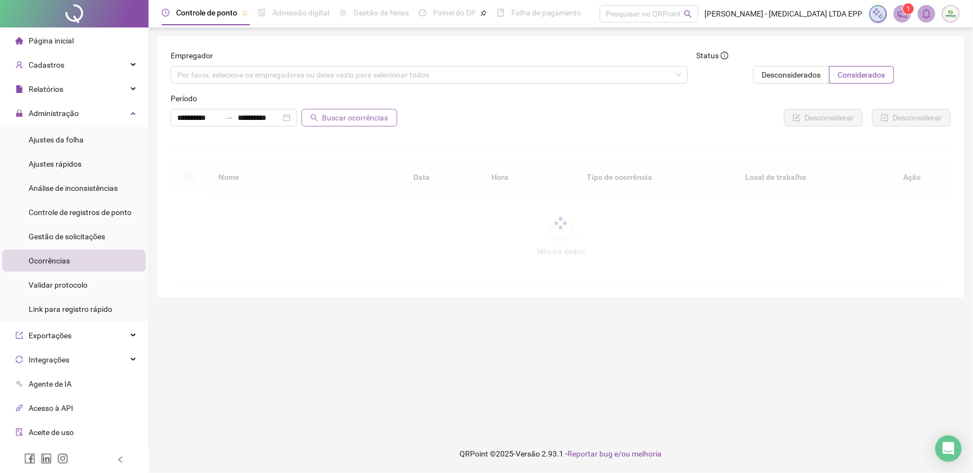
click at [371, 119] on span "Buscar ocorrências" at bounding box center [356, 118] width 66 height 12
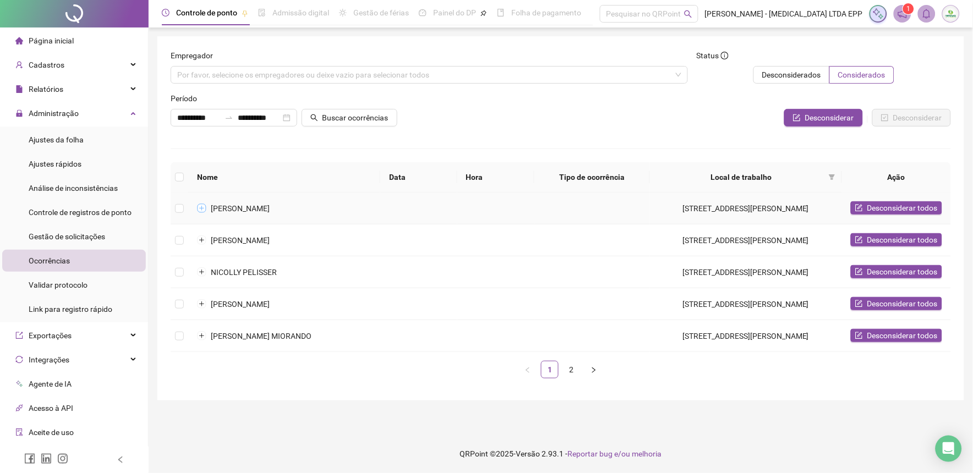
click at [198, 204] on button "Expandir linha" at bounding box center [202, 208] width 9 height 9
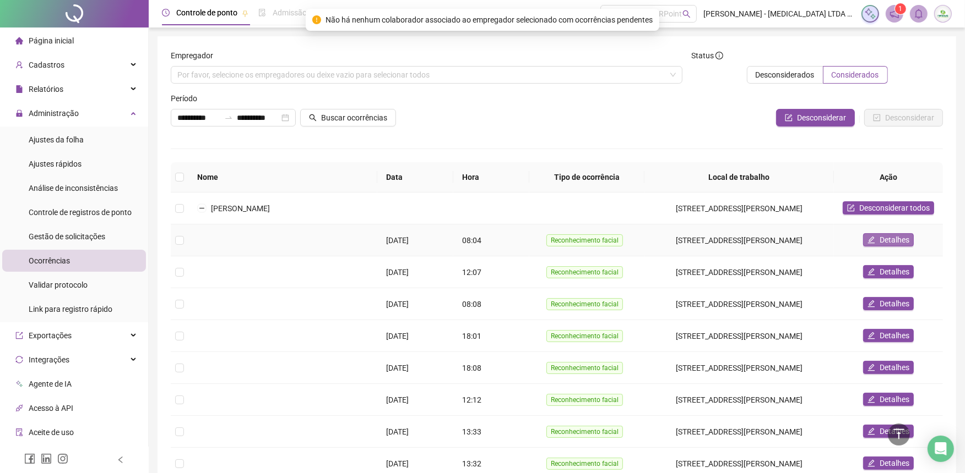
click at [887, 241] on span "Detalhes" at bounding box center [894, 240] width 30 height 12
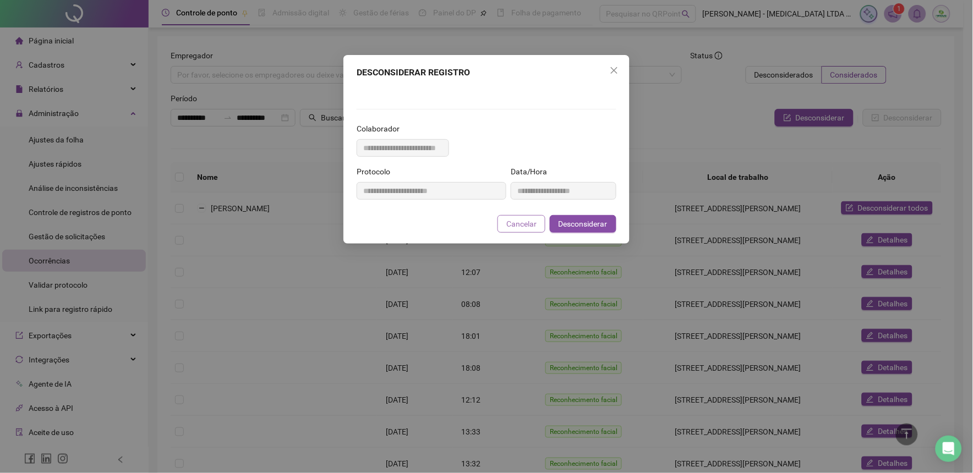
click at [521, 230] on span "Cancelar" at bounding box center [522, 224] width 30 height 12
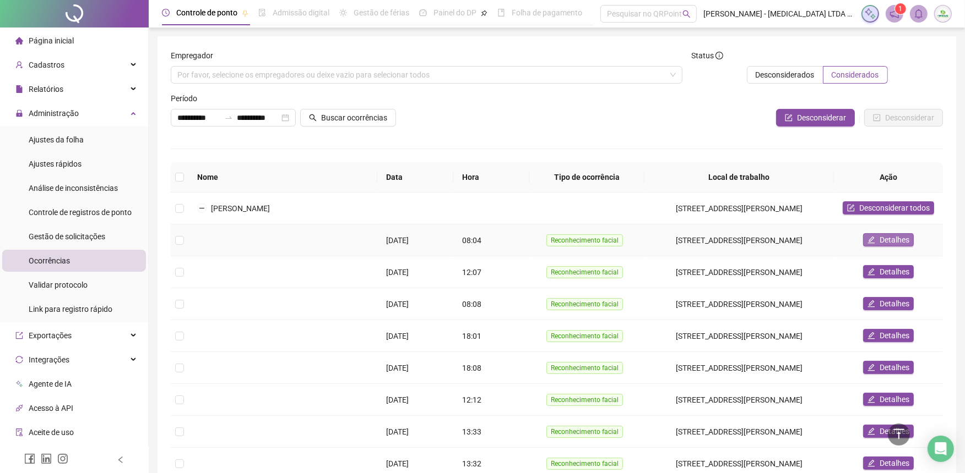
click at [878, 237] on button "Detalhes" at bounding box center [888, 239] width 51 height 13
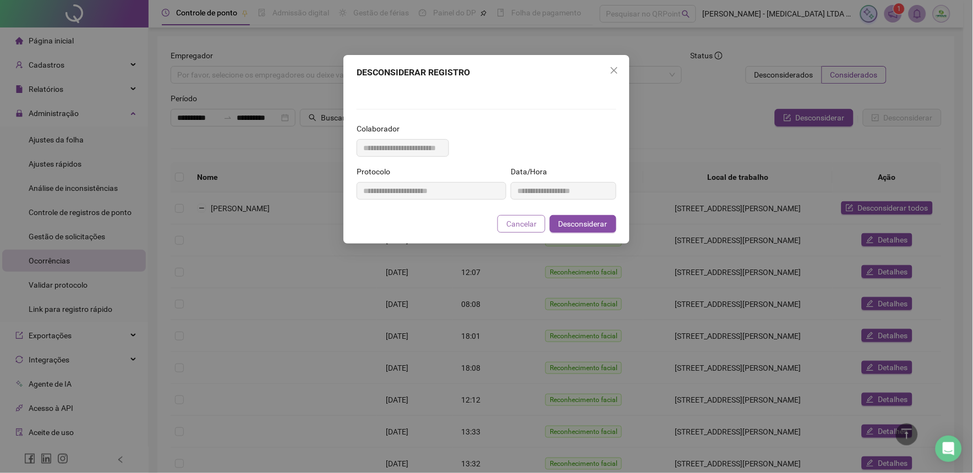
click at [526, 230] on span "Cancelar" at bounding box center [522, 224] width 30 height 12
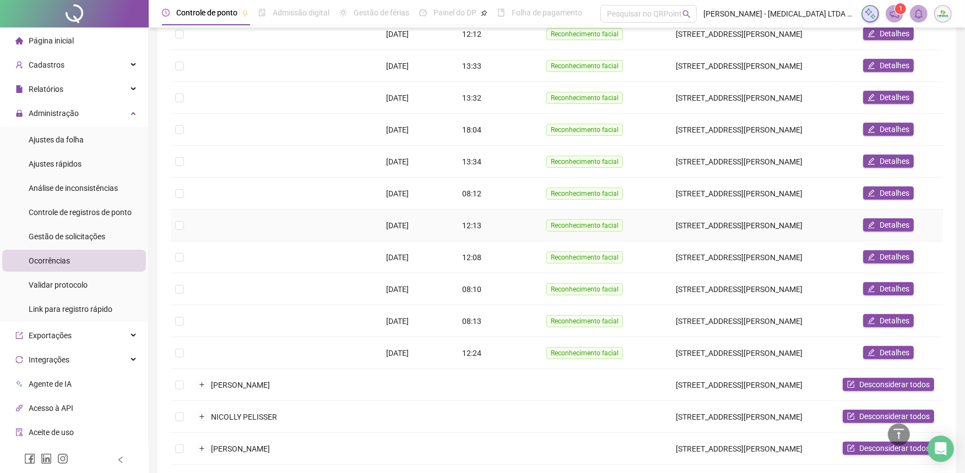
scroll to position [428, 0]
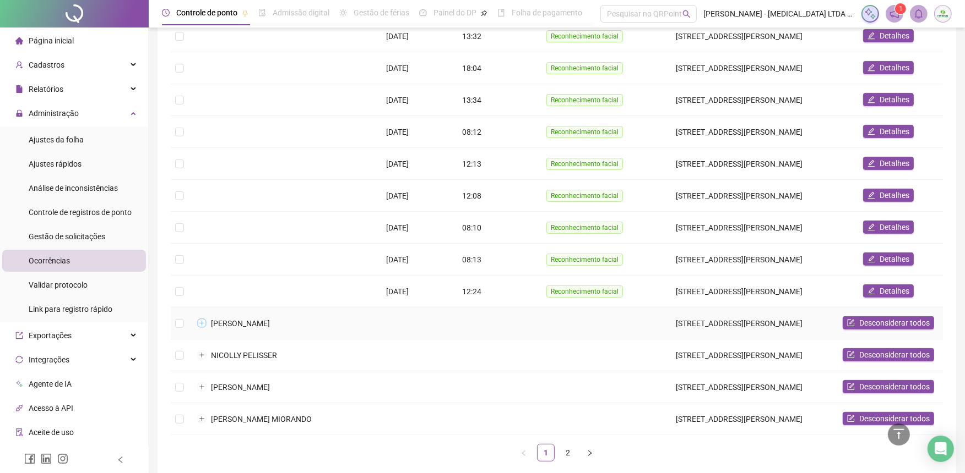
click at [202, 321] on button "Expandir linha" at bounding box center [202, 323] width 9 height 9
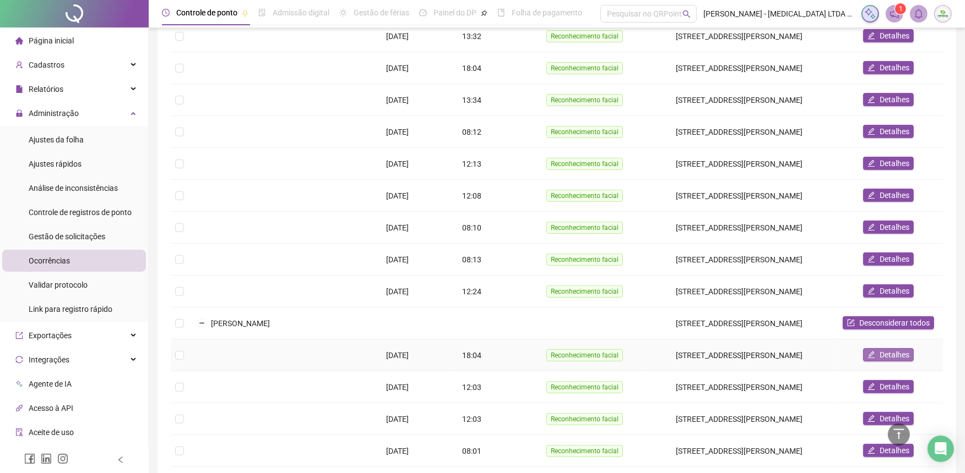
click at [886, 349] on span "Detalhes" at bounding box center [894, 355] width 30 height 12
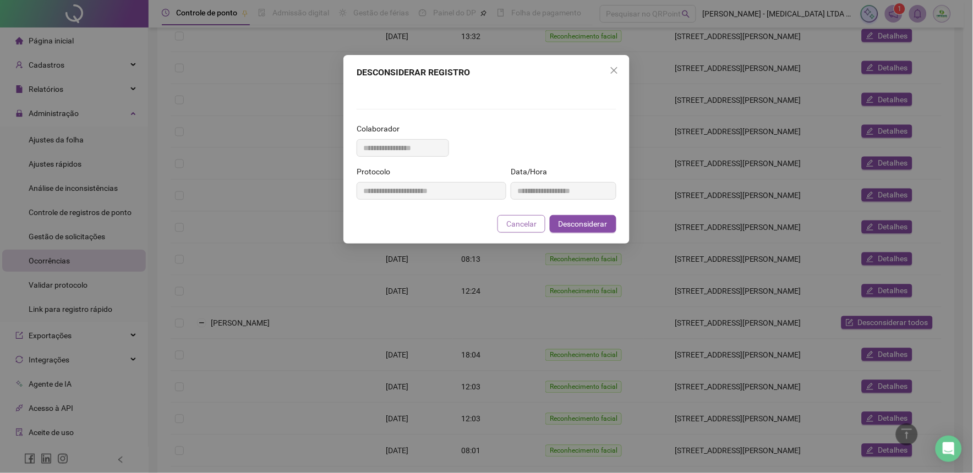
click at [532, 230] on span "Cancelar" at bounding box center [522, 224] width 30 height 12
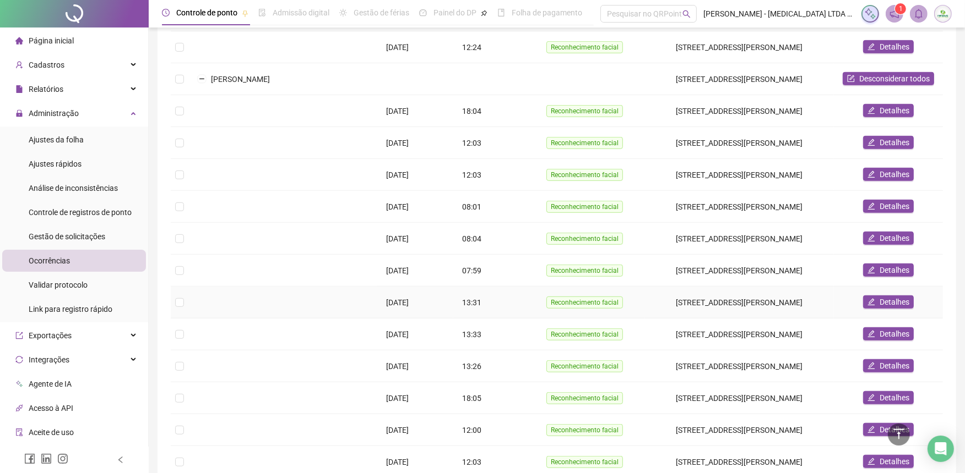
scroll to position [673, 0]
click at [883, 136] on span "Detalhes" at bounding box center [894, 142] width 30 height 12
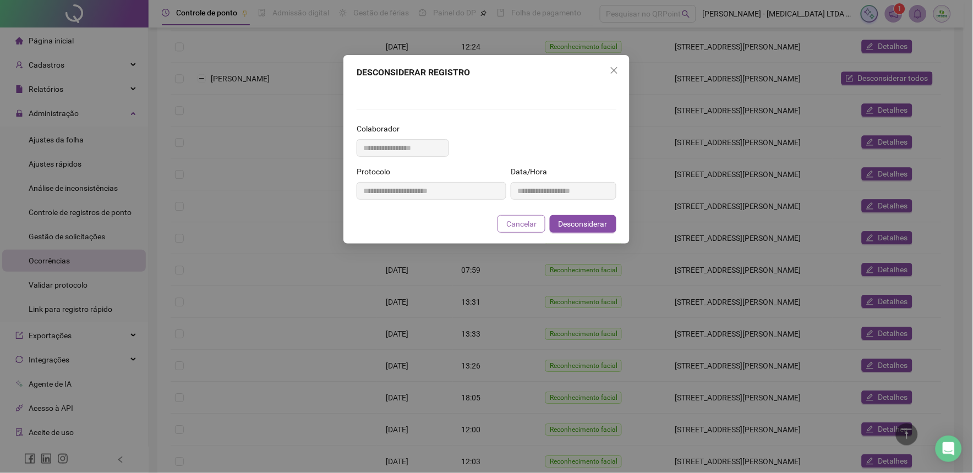
click at [519, 230] on span "Cancelar" at bounding box center [522, 224] width 30 height 12
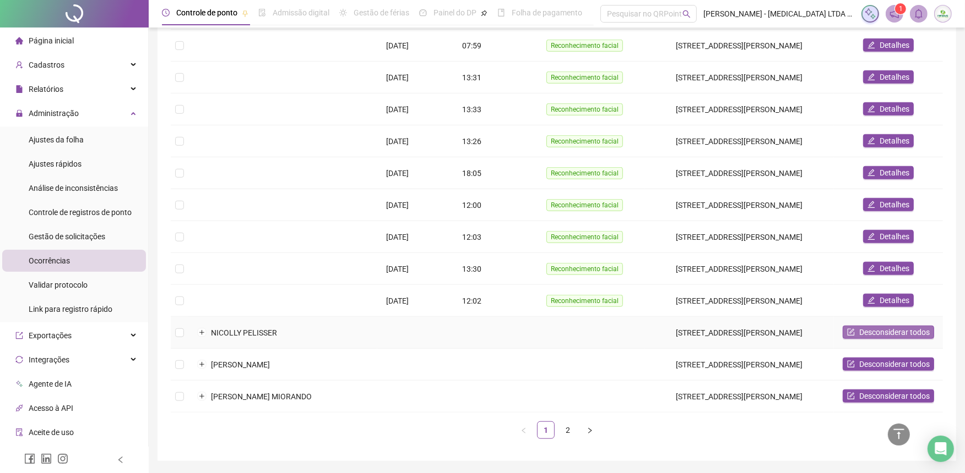
scroll to position [921, 0]
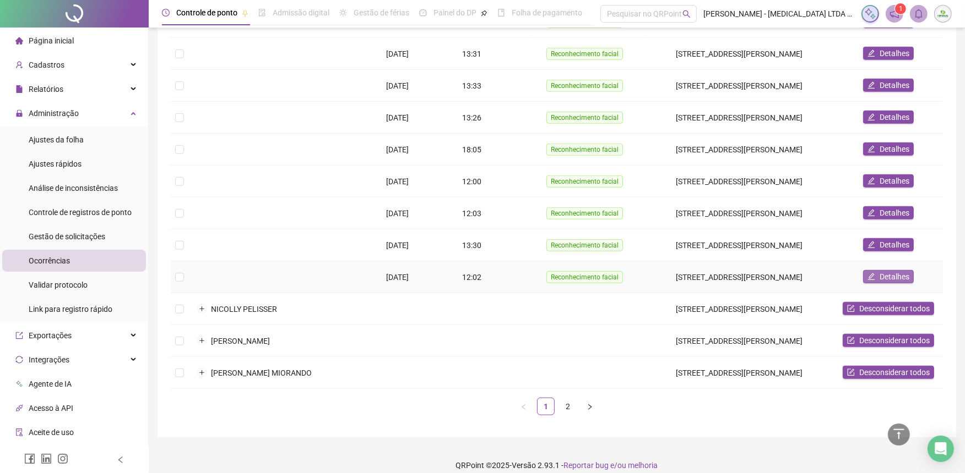
click at [883, 271] on span "Detalhes" at bounding box center [894, 277] width 30 height 12
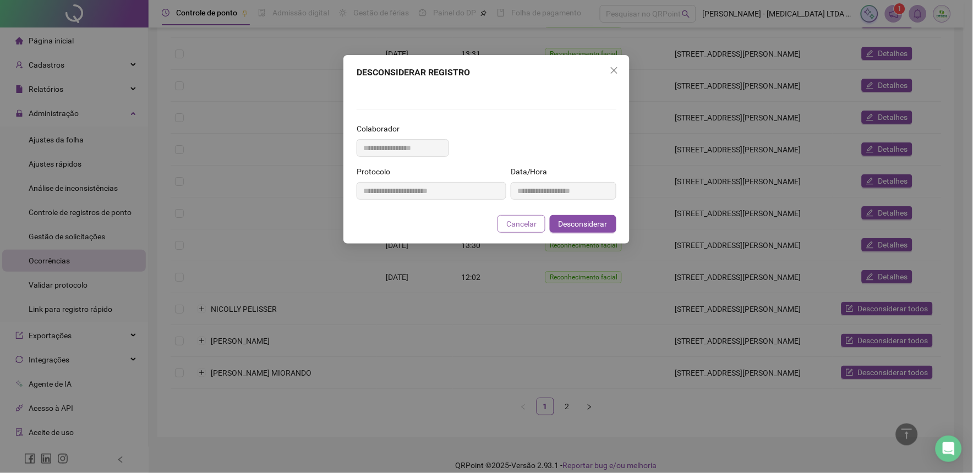
click at [527, 230] on span "Cancelar" at bounding box center [522, 224] width 30 height 12
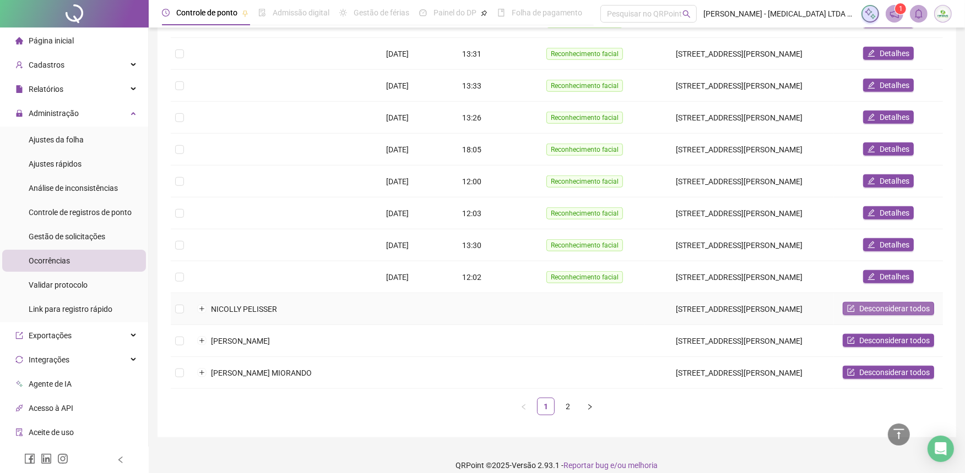
click at [848, 302] on button "Desconsiderar todos" at bounding box center [887, 308] width 91 height 13
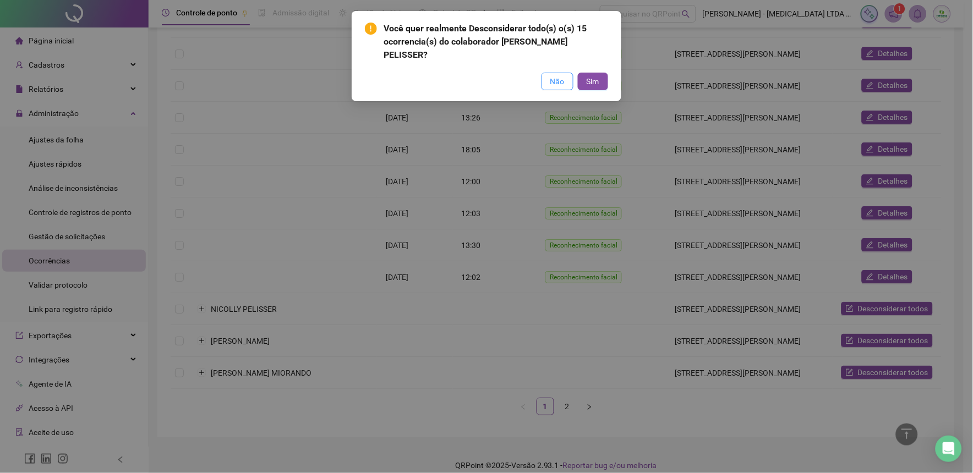
click at [563, 75] on span "Não" at bounding box center [558, 81] width 14 height 12
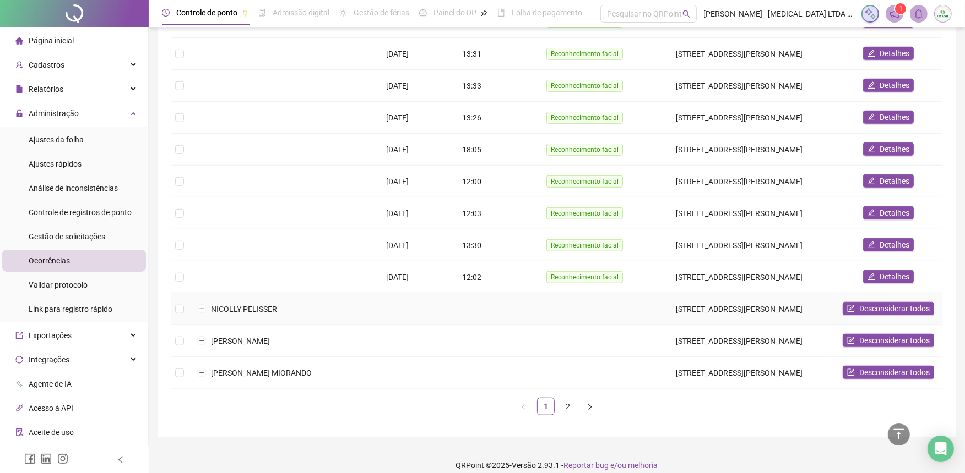
click at [317, 302] on td "NICOLLY PELISSER" at bounding box center [282, 309] width 189 height 32
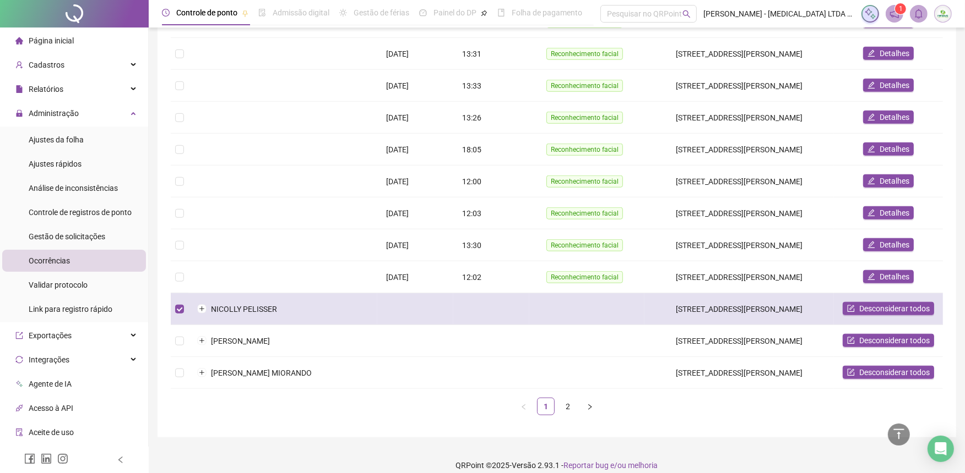
click at [658, 300] on td "[STREET_ADDRESS][PERSON_NAME]" at bounding box center [738, 309] width 189 height 32
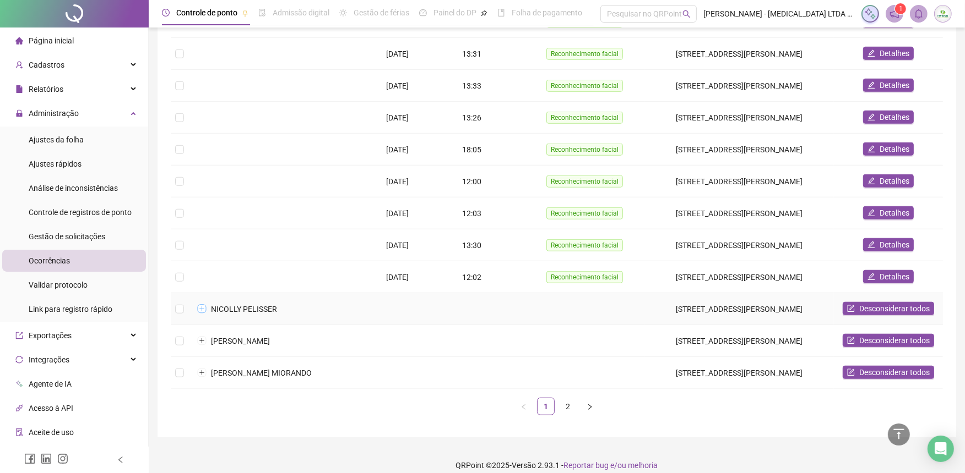
click at [198, 305] on button "Expandir linha" at bounding box center [202, 309] width 9 height 9
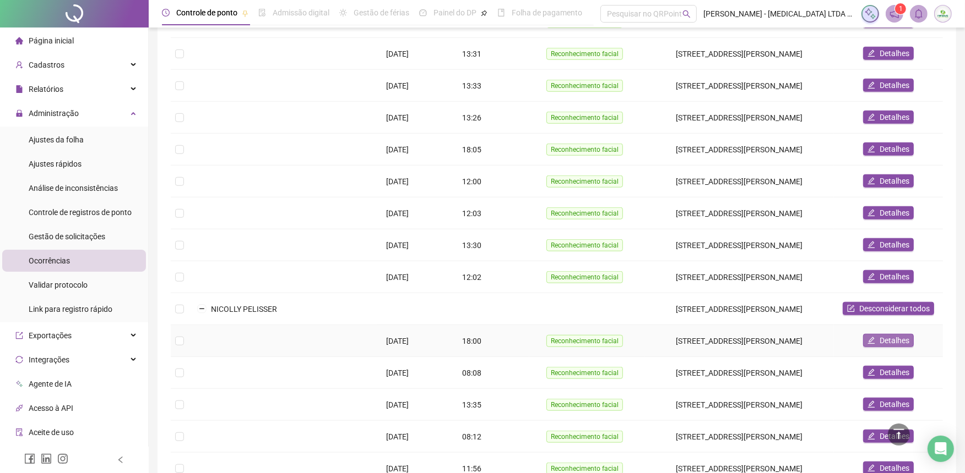
click at [882, 335] on span "Detalhes" at bounding box center [894, 341] width 30 height 12
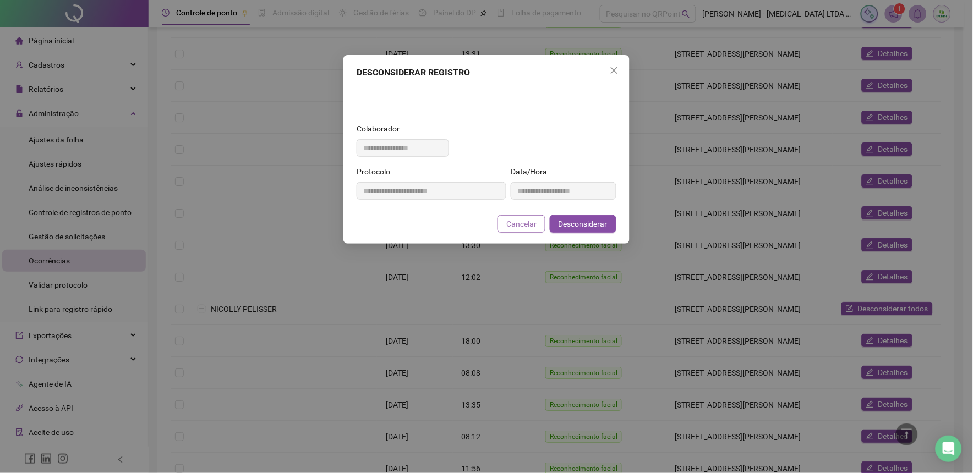
click at [536, 230] on span "Cancelar" at bounding box center [522, 224] width 30 height 12
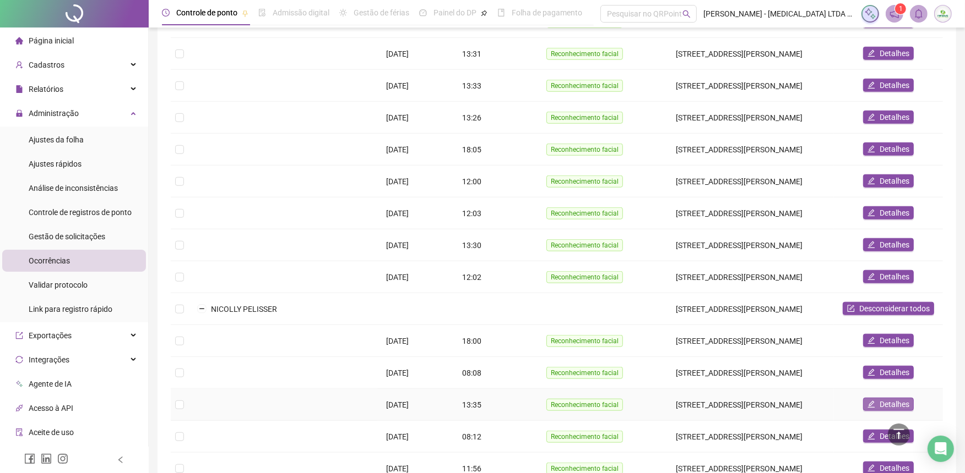
click at [896, 399] on span "Detalhes" at bounding box center [894, 405] width 30 height 12
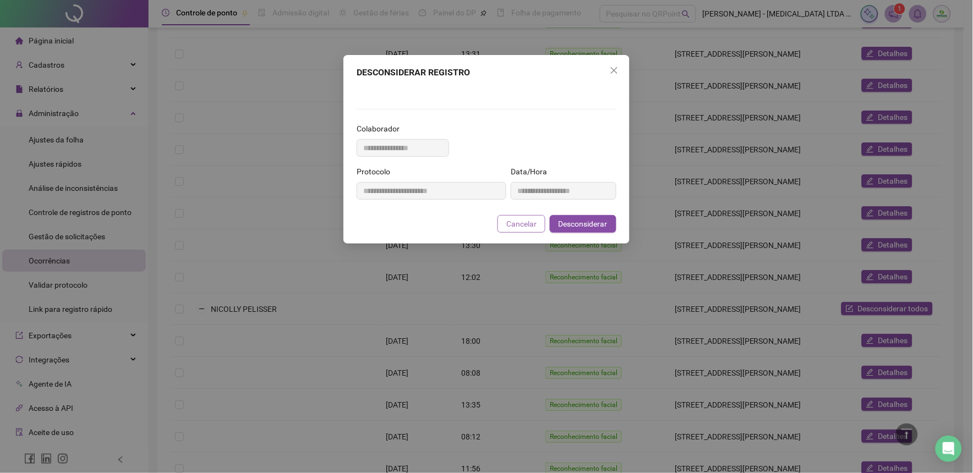
click at [523, 230] on span "Cancelar" at bounding box center [522, 224] width 30 height 12
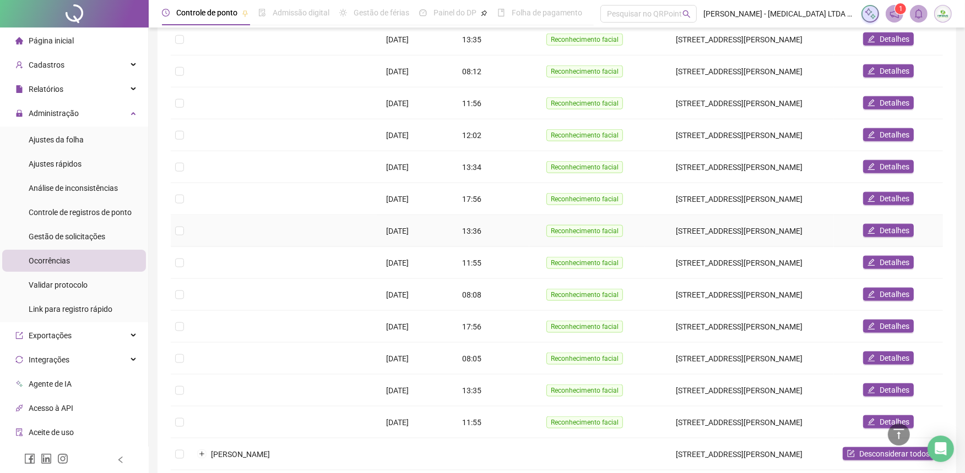
scroll to position [1288, 0]
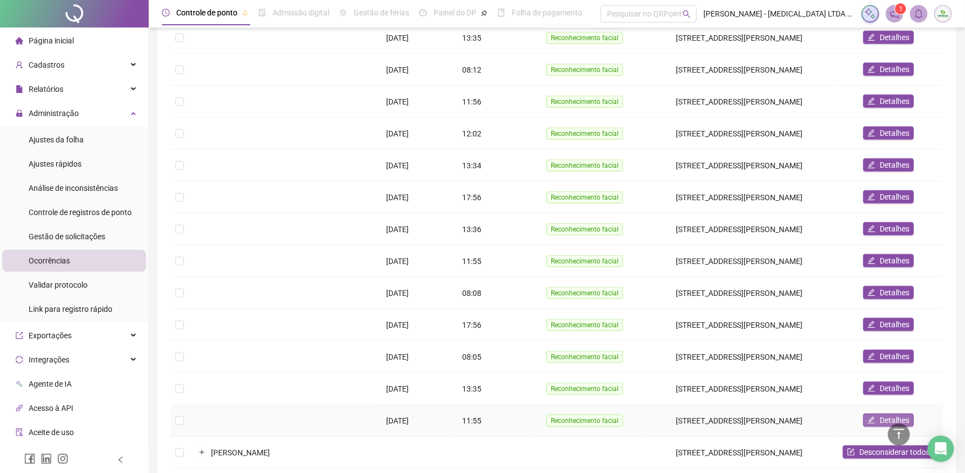
click at [890, 415] on span "Detalhes" at bounding box center [894, 421] width 30 height 12
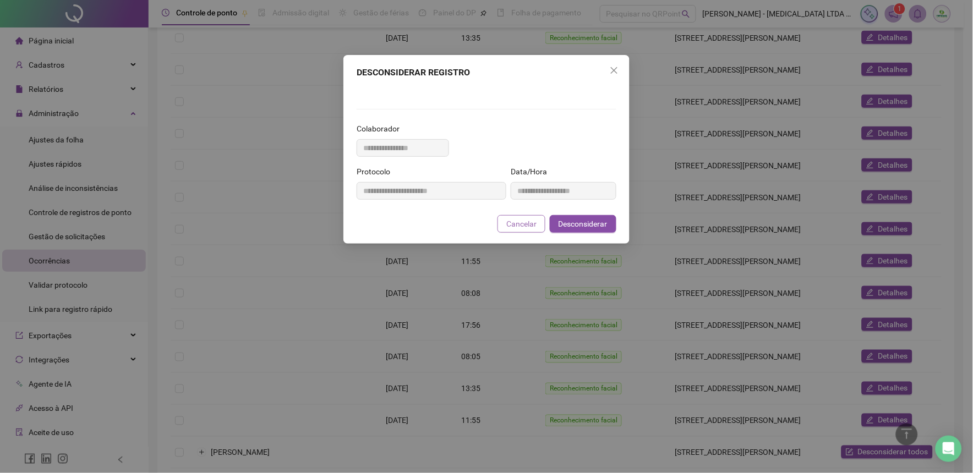
click at [530, 230] on span "Cancelar" at bounding box center [522, 224] width 30 height 12
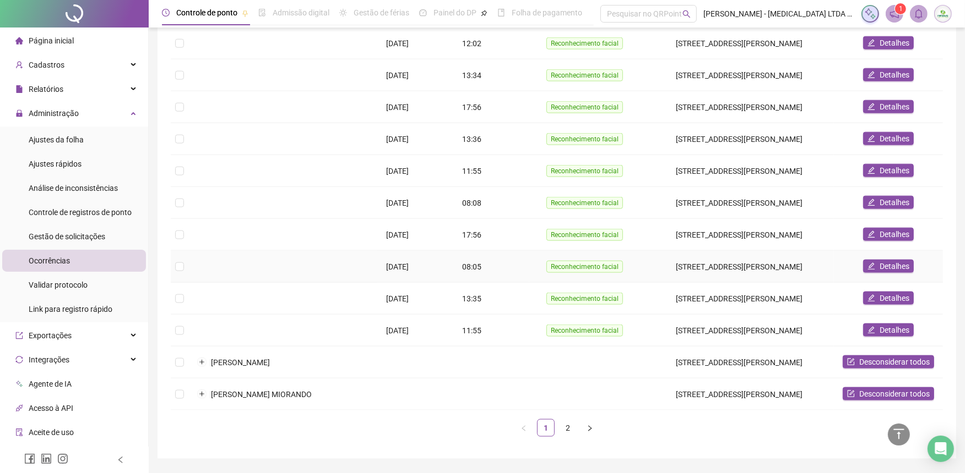
scroll to position [1395, 0]
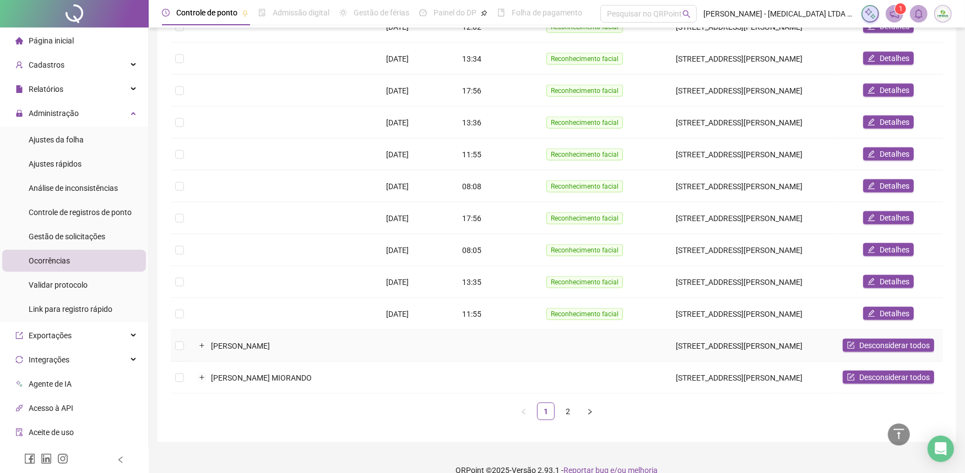
click at [282, 331] on td "[PERSON_NAME]" at bounding box center [282, 346] width 189 height 32
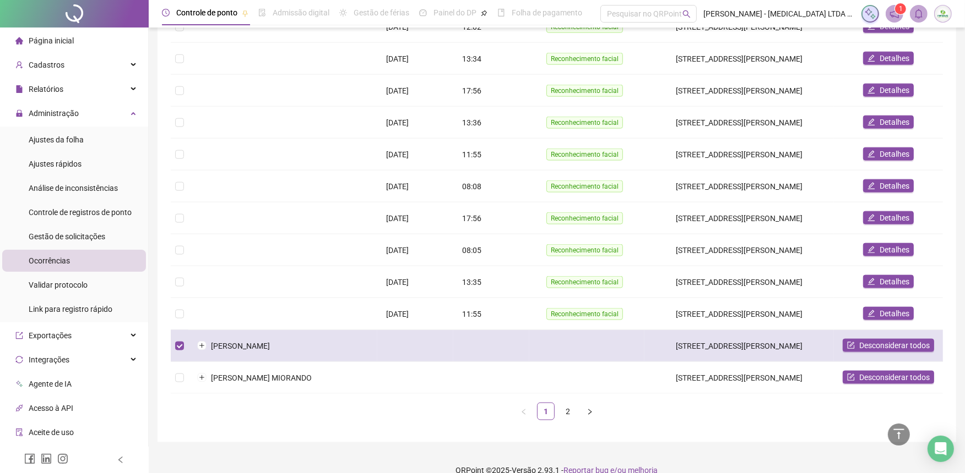
click at [247, 330] on td "[PERSON_NAME]" at bounding box center [282, 346] width 189 height 32
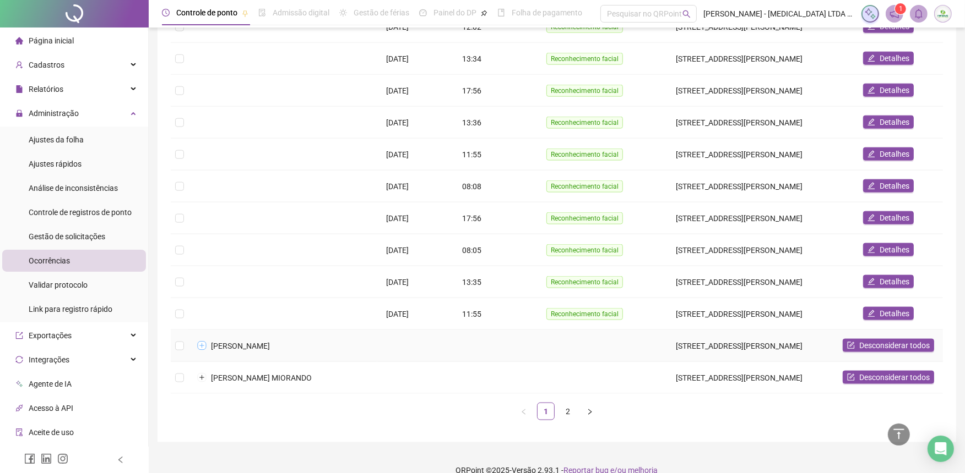
click at [198, 342] on button "Expandir linha" at bounding box center [202, 346] width 9 height 9
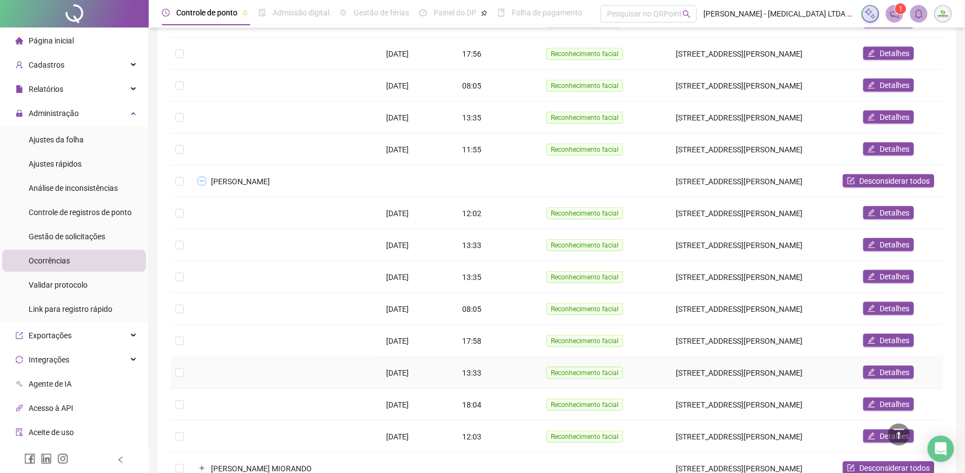
scroll to position [1640, 0]
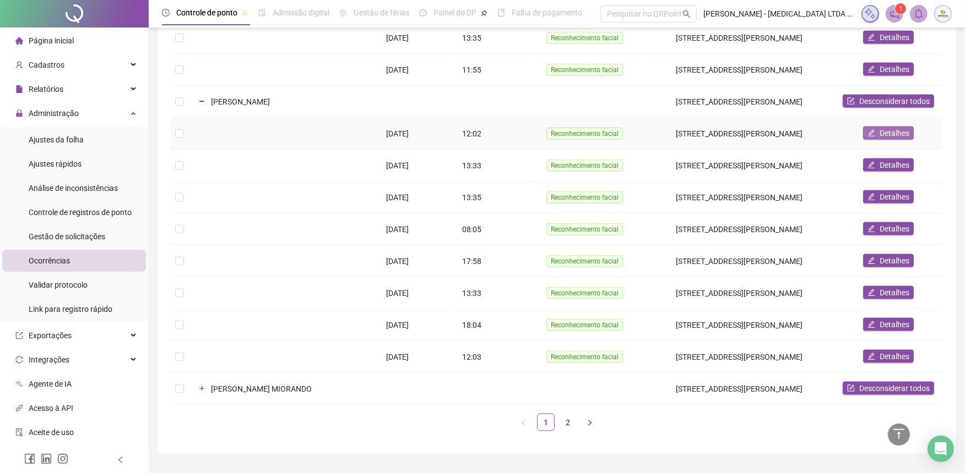
click at [881, 127] on span "Detalhes" at bounding box center [894, 133] width 30 height 12
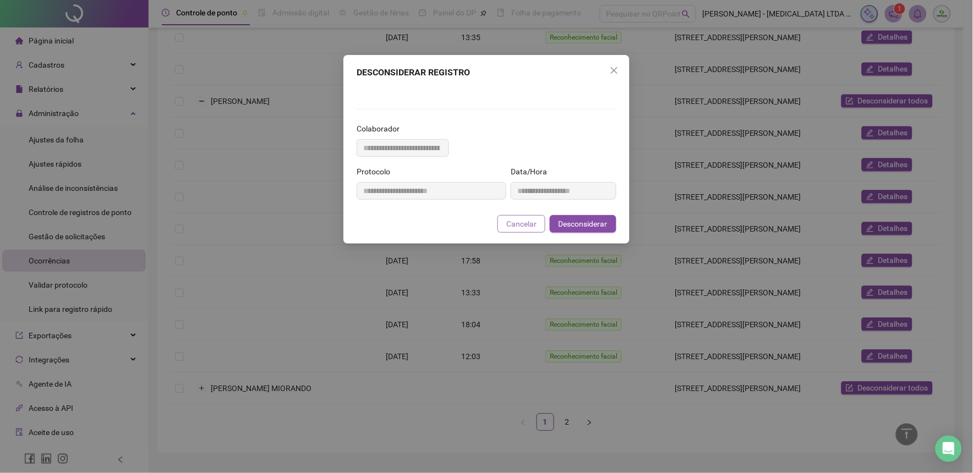
click at [541, 233] on button "Cancelar" at bounding box center [522, 224] width 48 height 18
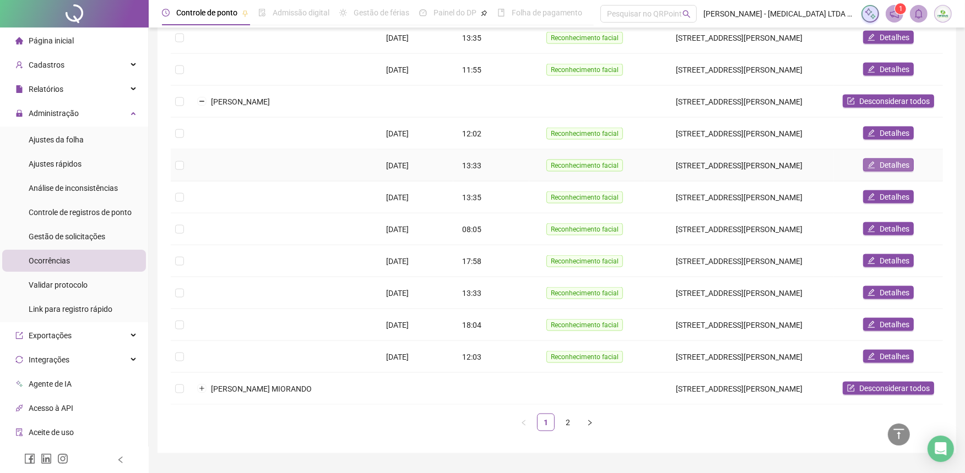
click at [888, 159] on span "Detalhes" at bounding box center [894, 165] width 30 height 12
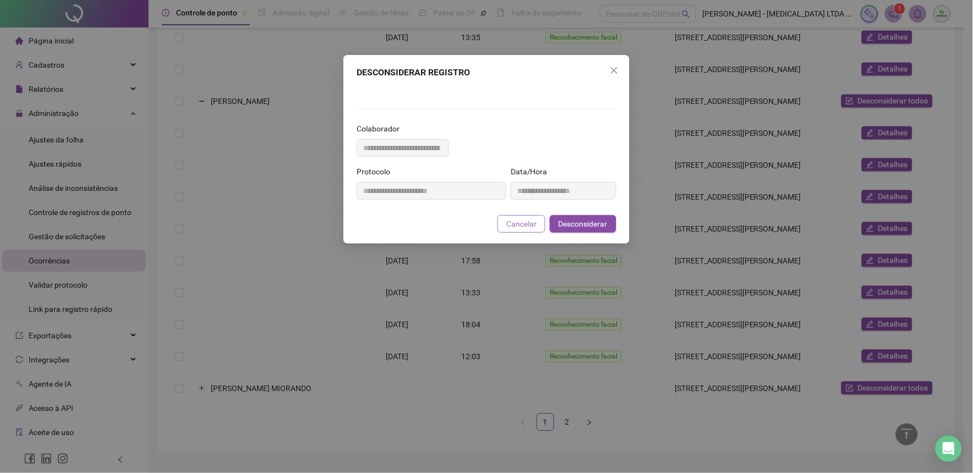
click at [529, 233] on button "Cancelar" at bounding box center [522, 224] width 48 height 18
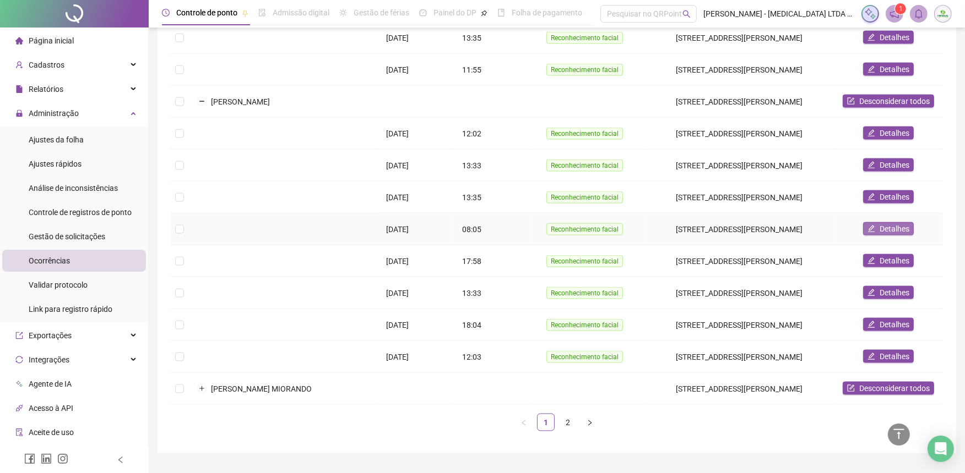
click at [874, 226] on icon "edit" at bounding box center [871, 229] width 7 height 7
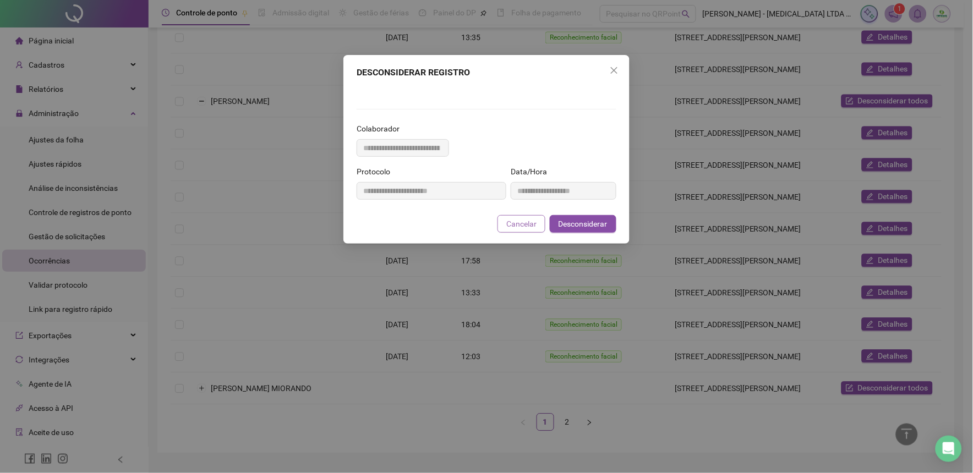
click at [519, 230] on span "Cancelar" at bounding box center [522, 224] width 30 height 12
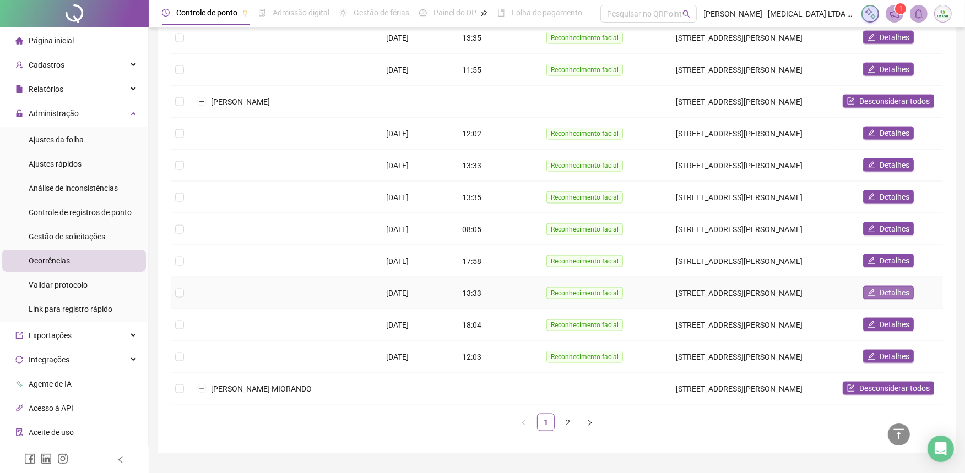
click at [868, 289] on icon "edit" at bounding box center [871, 293] width 8 height 8
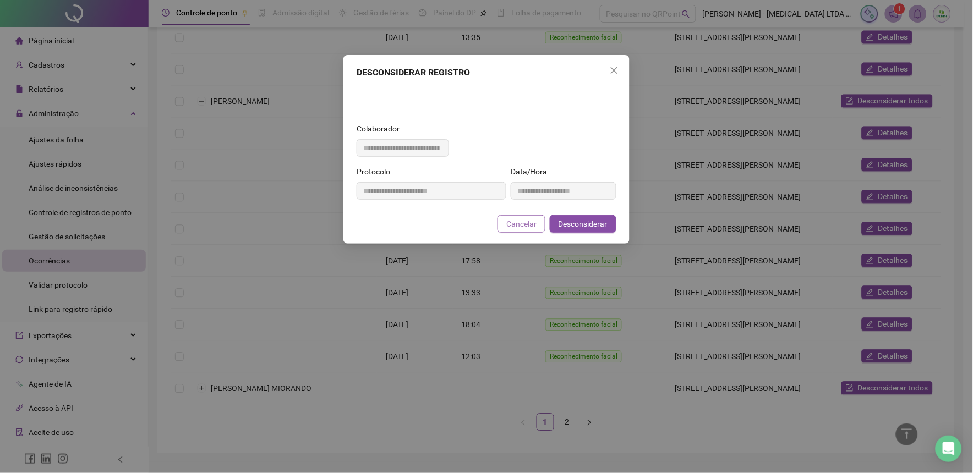
click at [536, 230] on span "Cancelar" at bounding box center [522, 224] width 30 height 12
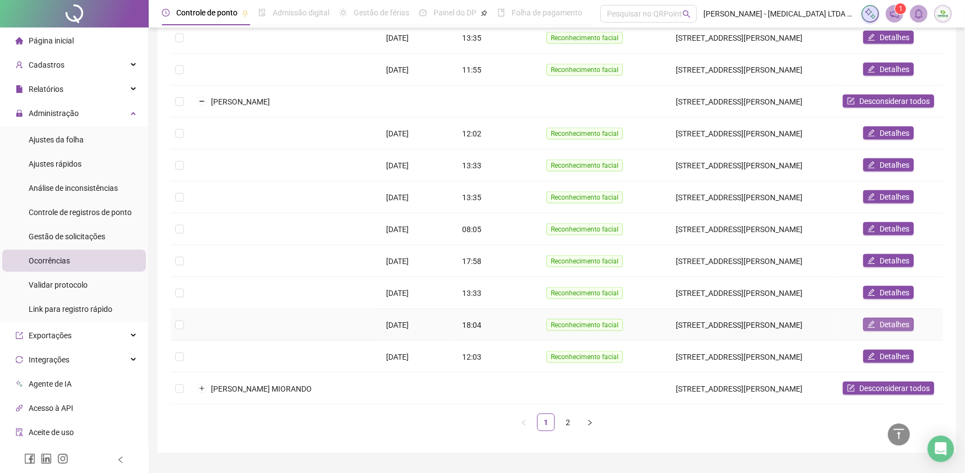
click at [876, 318] on button "Detalhes" at bounding box center [888, 324] width 51 height 13
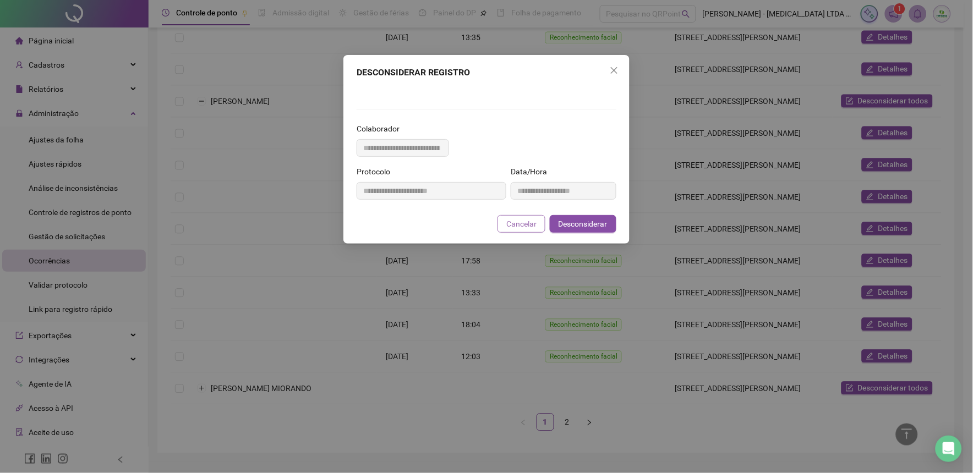
click at [536, 233] on button "Cancelar" at bounding box center [522, 224] width 48 height 18
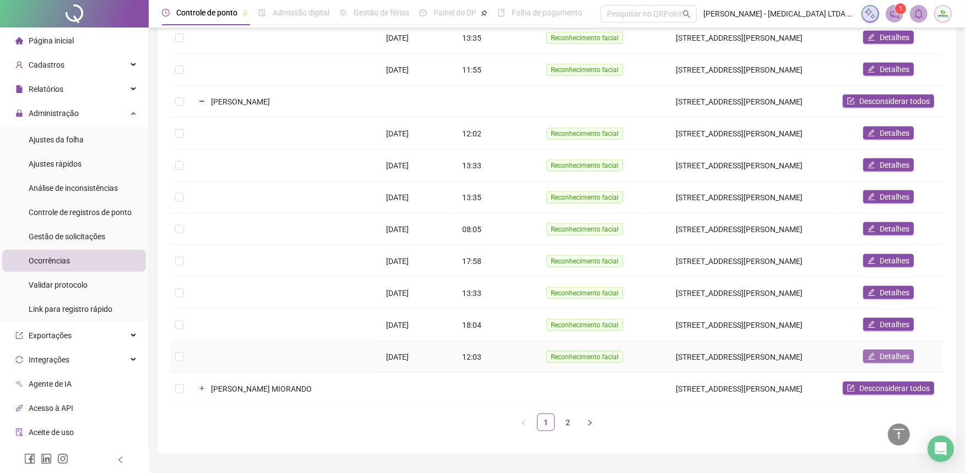
click at [895, 351] on span "Detalhes" at bounding box center [894, 357] width 30 height 12
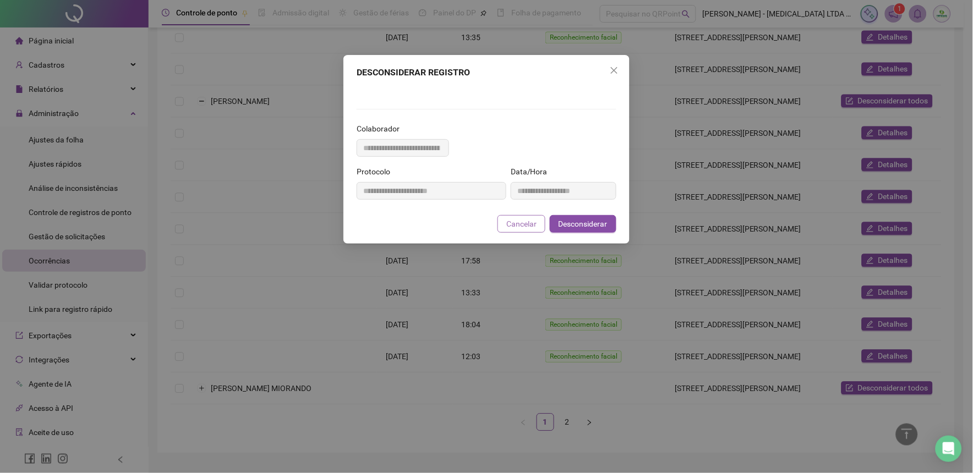
click at [526, 230] on span "Cancelar" at bounding box center [522, 224] width 30 height 12
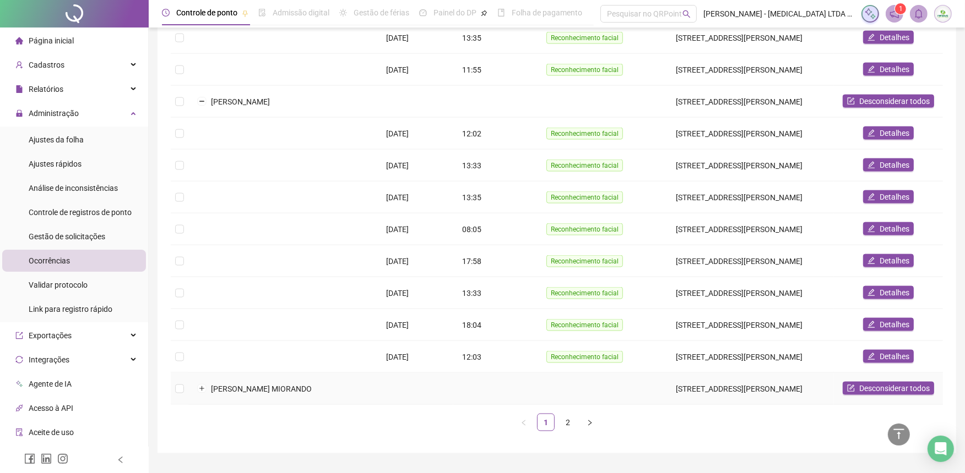
click at [272, 373] on td "[PERSON_NAME] MIORANDO" at bounding box center [282, 389] width 189 height 32
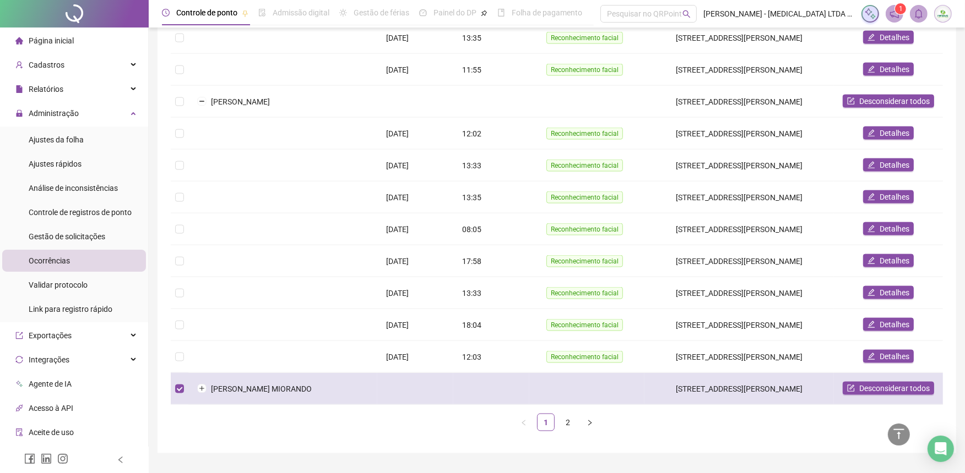
drag, startPoint x: 238, startPoint y: 363, endPoint x: 228, endPoint y: 367, distance: 11.0
click at [238, 373] on td "[PERSON_NAME] MIORANDO" at bounding box center [282, 389] width 189 height 32
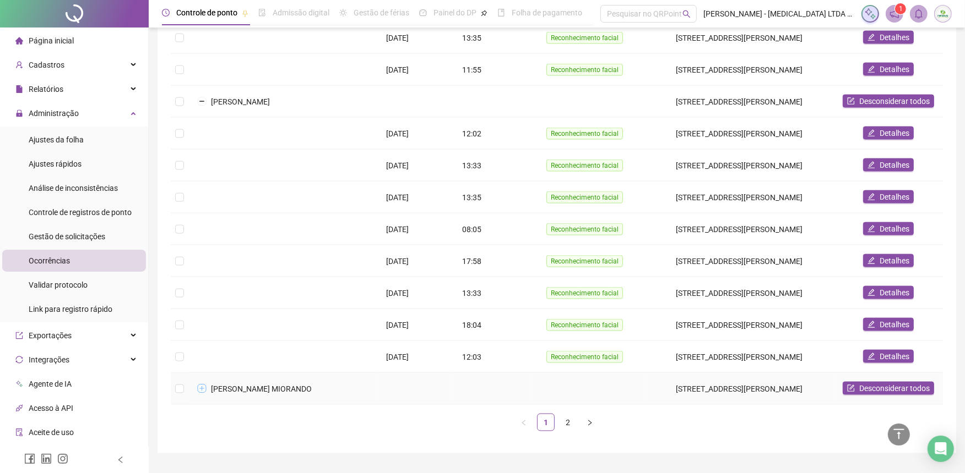
click at [198, 385] on button "Expandir linha" at bounding box center [202, 389] width 9 height 9
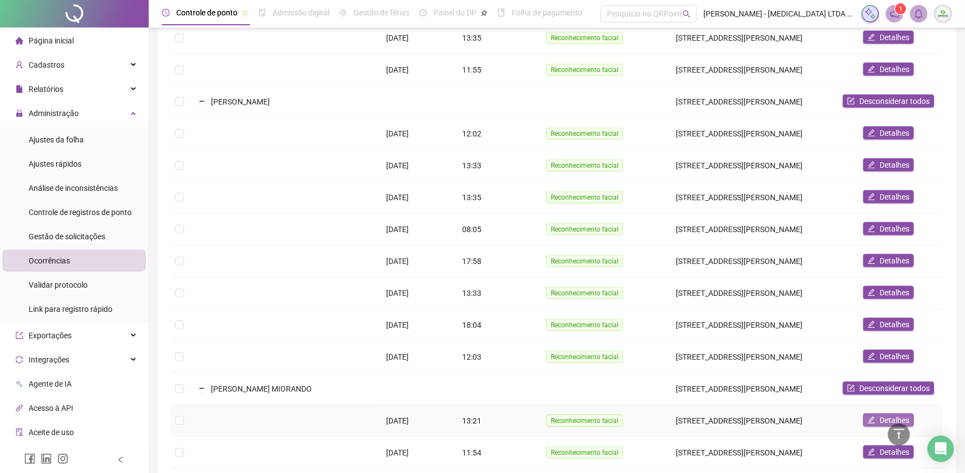
click at [887, 415] on span "Detalhes" at bounding box center [894, 421] width 30 height 12
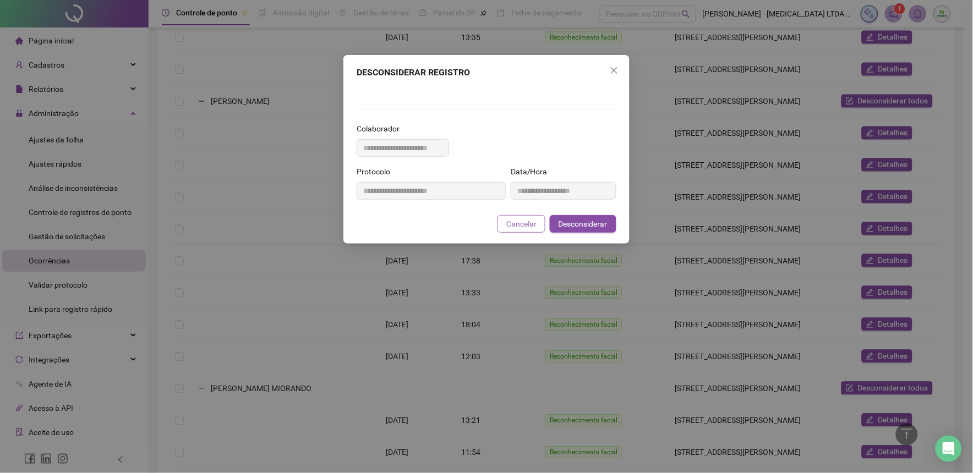
click at [533, 233] on button "Cancelar" at bounding box center [522, 224] width 48 height 18
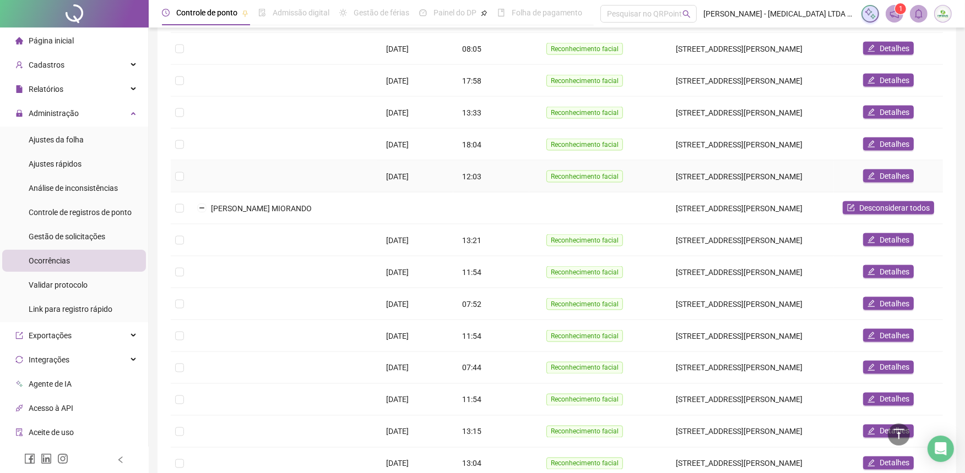
scroll to position [1823, 0]
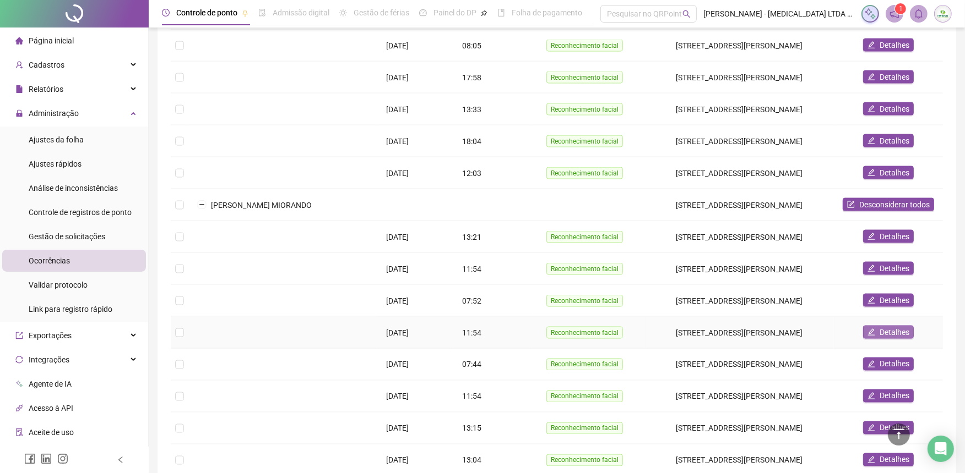
click at [877, 326] on button "Detalhes" at bounding box center [888, 332] width 51 height 13
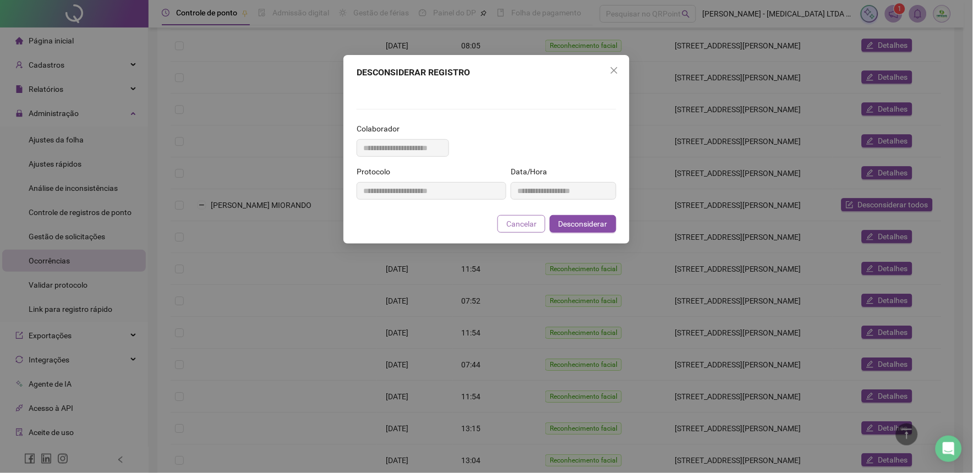
click at [536, 230] on span "Cancelar" at bounding box center [522, 224] width 30 height 12
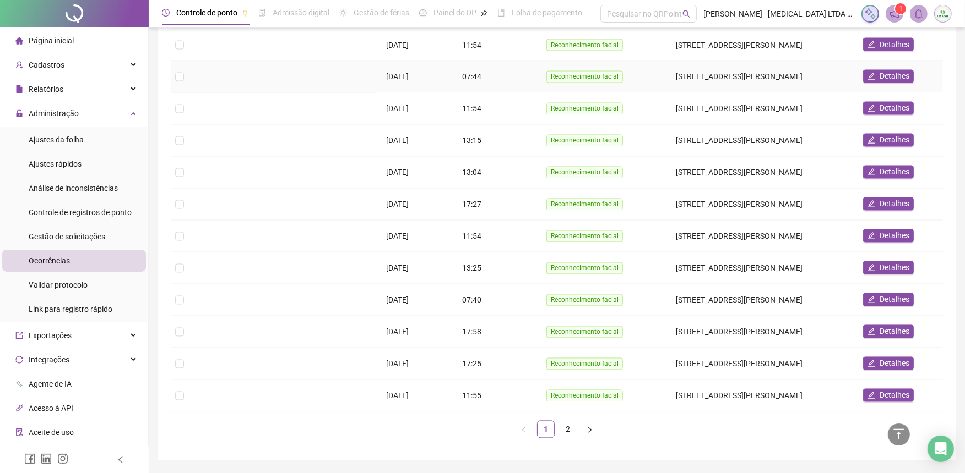
scroll to position [2122, 0]
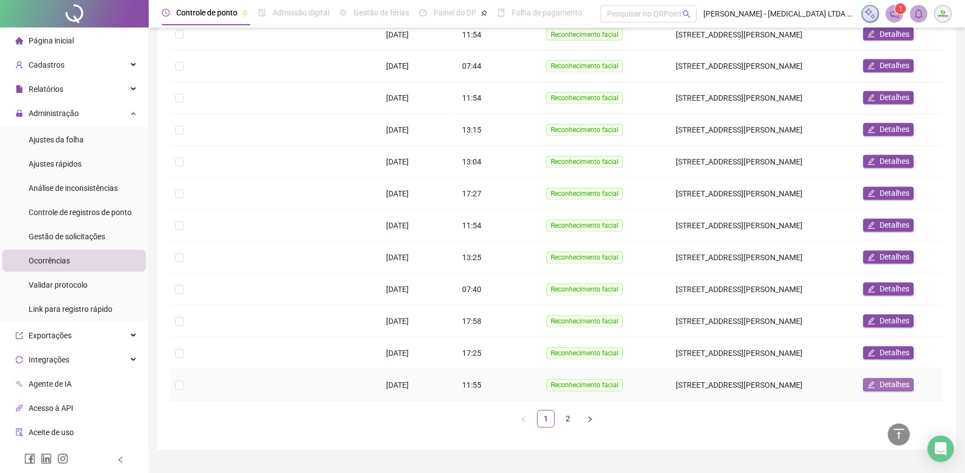
click at [877, 379] on button "Detalhes" at bounding box center [888, 385] width 51 height 13
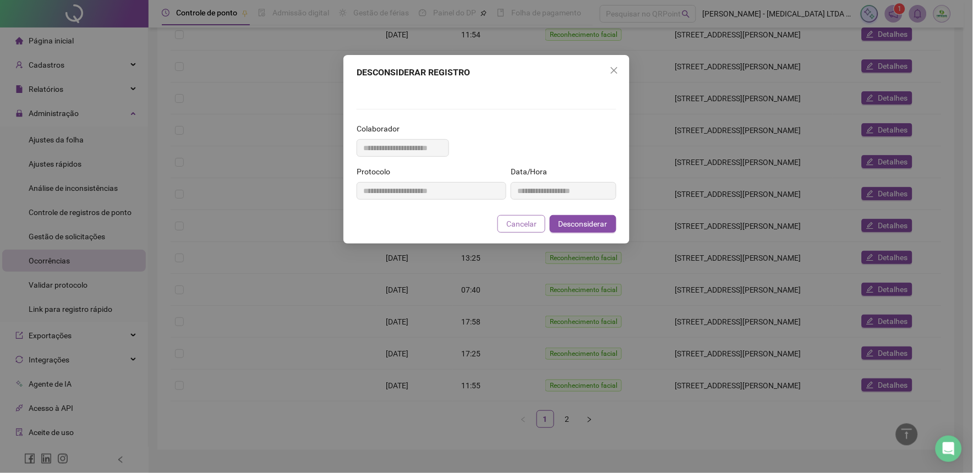
click at [529, 230] on span "Cancelar" at bounding box center [522, 224] width 30 height 12
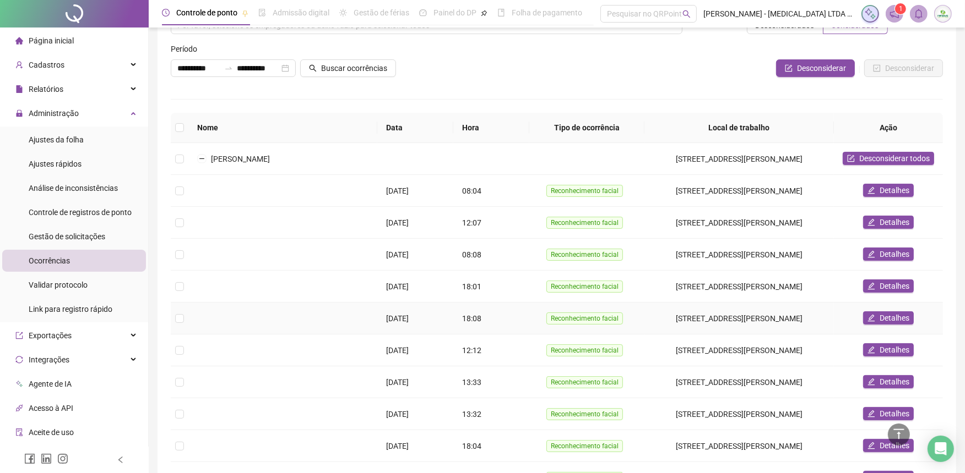
scroll to position [0, 0]
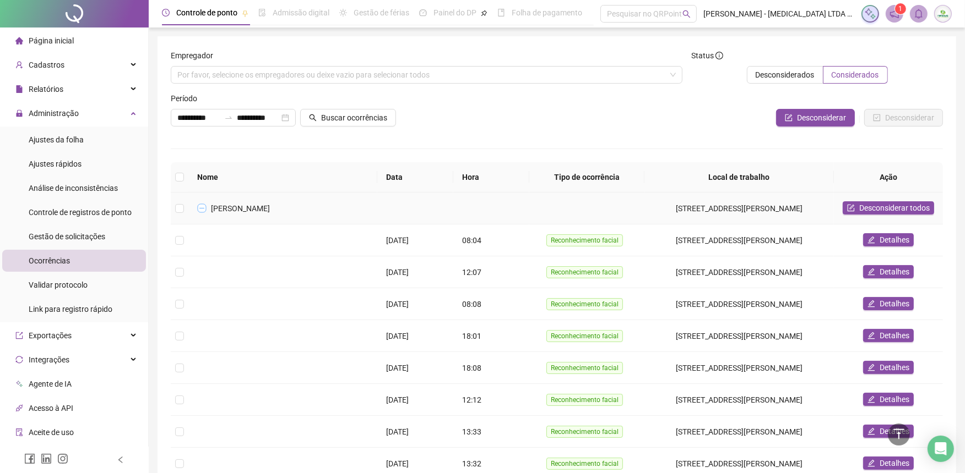
click at [199, 210] on button "Colapsar linha" at bounding box center [202, 208] width 9 height 9
click at [198, 237] on button "Colapsar linha" at bounding box center [202, 240] width 9 height 9
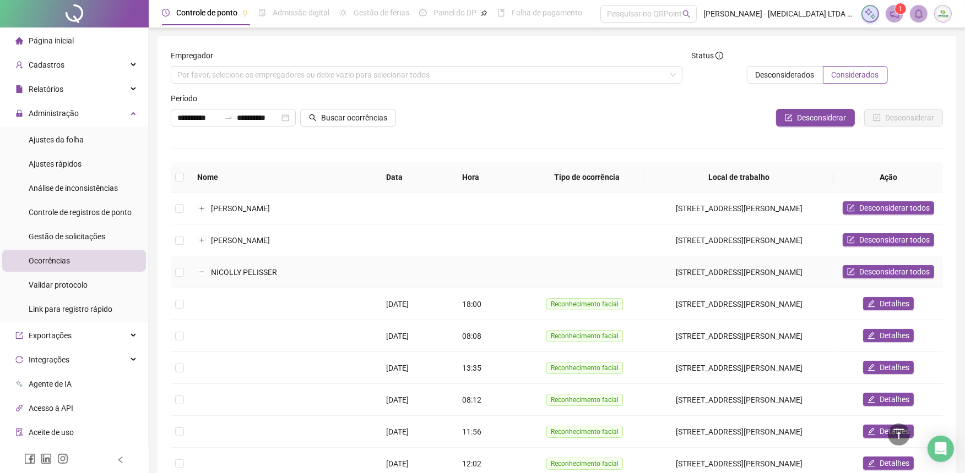
click at [202, 277] on td "NICOLLY PELISSER" at bounding box center [282, 273] width 189 height 32
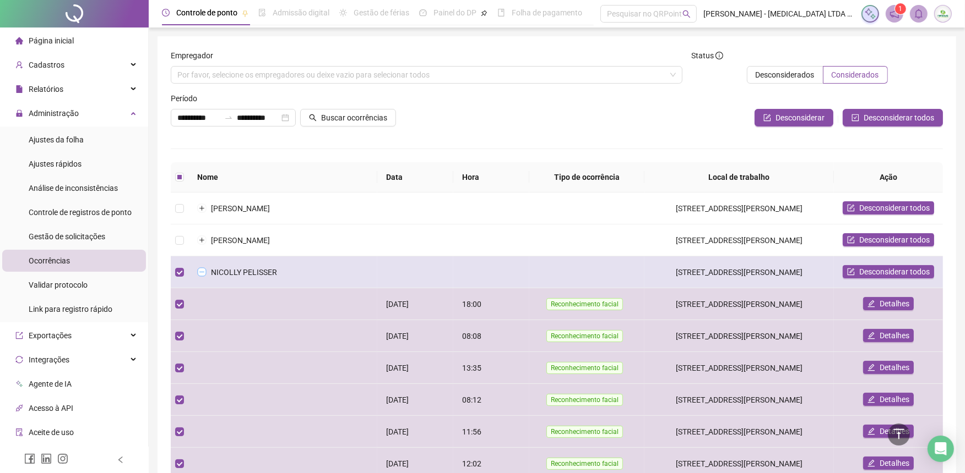
click at [202, 270] on button "Colapsar linha" at bounding box center [202, 272] width 9 height 9
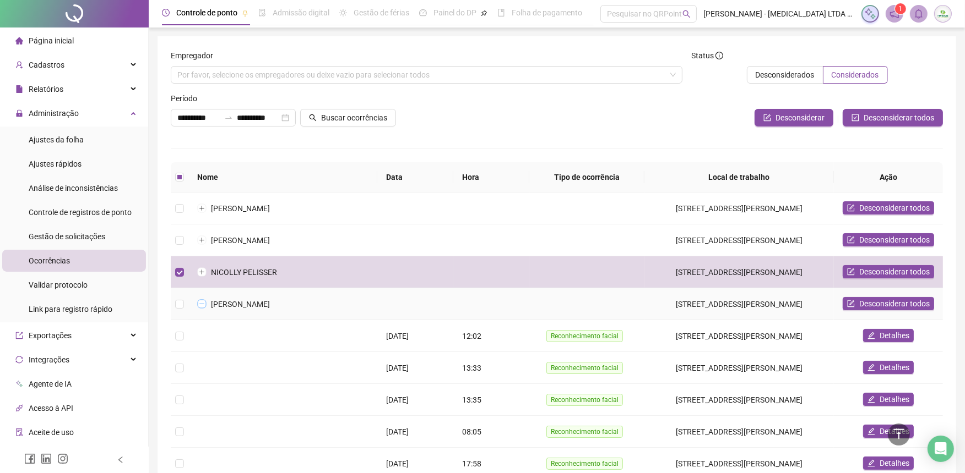
click at [199, 300] on button "Colapsar linha" at bounding box center [202, 304] width 9 height 9
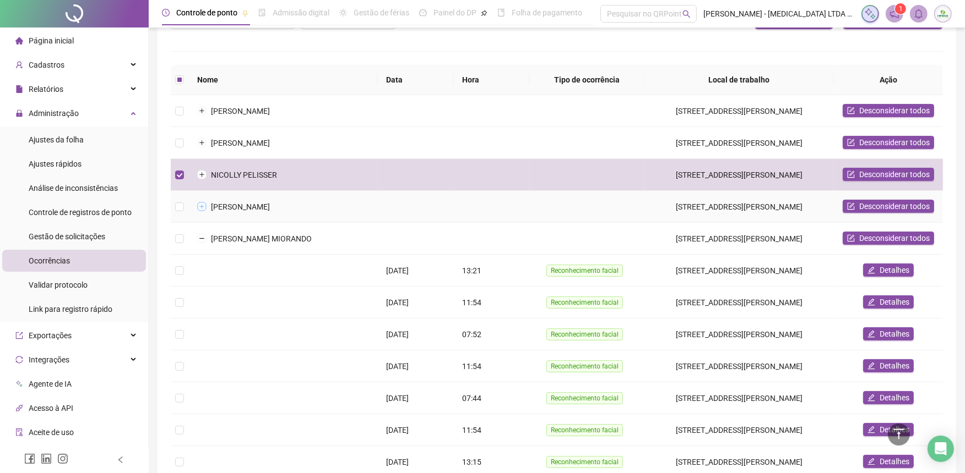
scroll to position [122, 0]
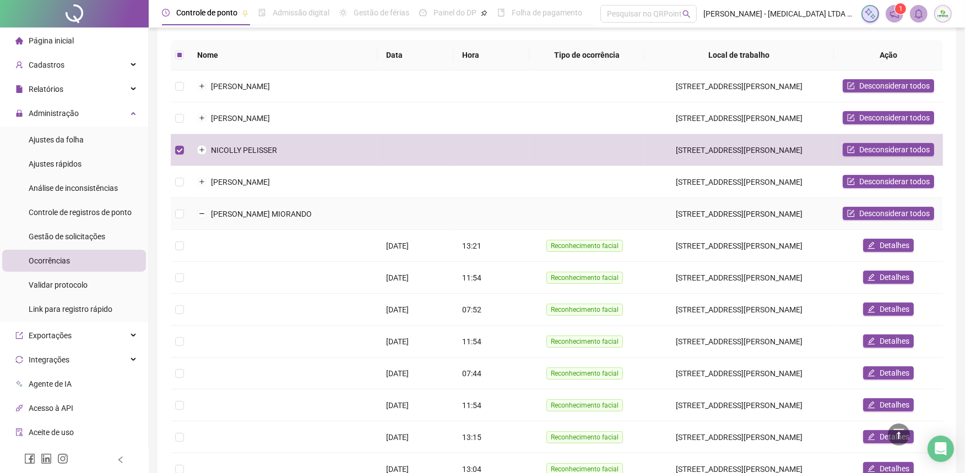
click at [202, 217] on td "[PERSON_NAME] MIORANDO" at bounding box center [282, 214] width 189 height 32
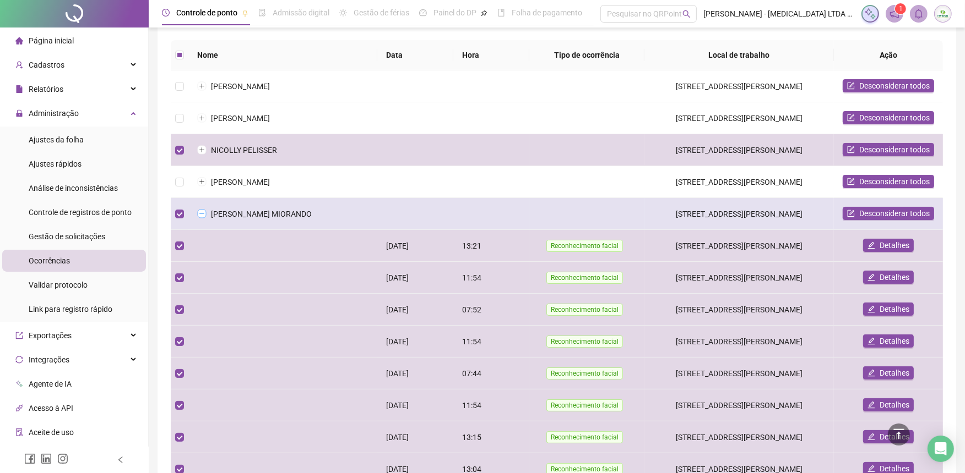
click at [202, 215] on button "Colapsar linha" at bounding box center [202, 214] width 9 height 9
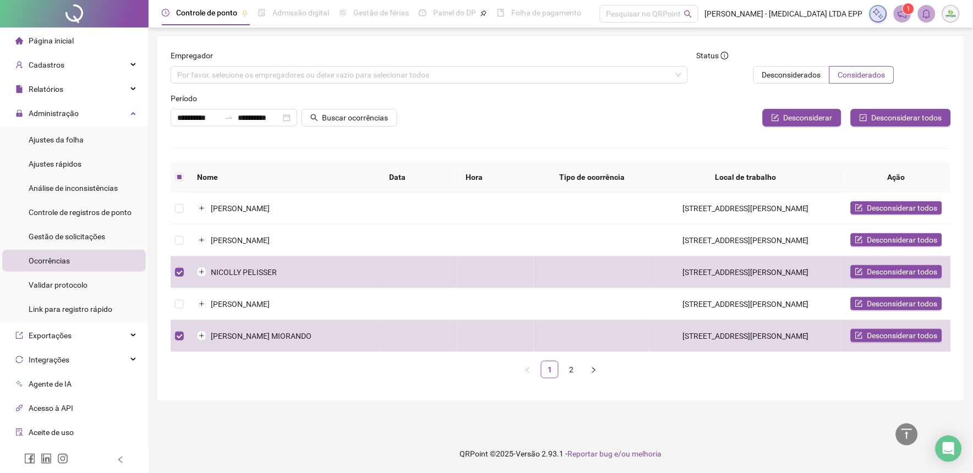
click at [279, 139] on form "**********" at bounding box center [561, 219] width 781 height 338
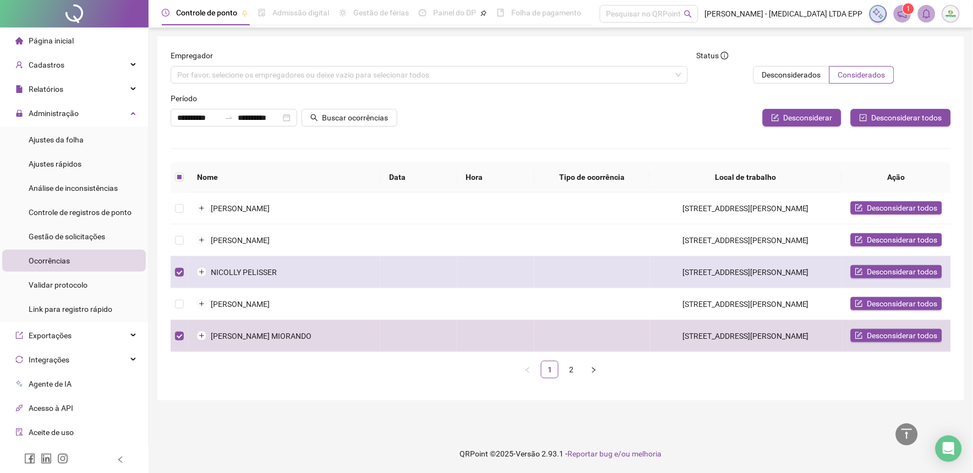
click at [187, 270] on td at bounding box center [180, 273] width 18 height 32
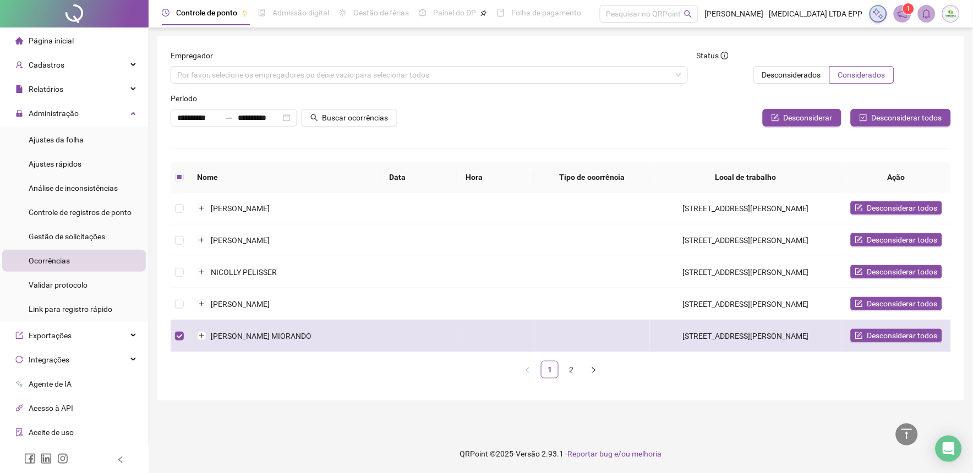
click at [179, 328] on td at bounding box center [180, 336] width 18 height 32
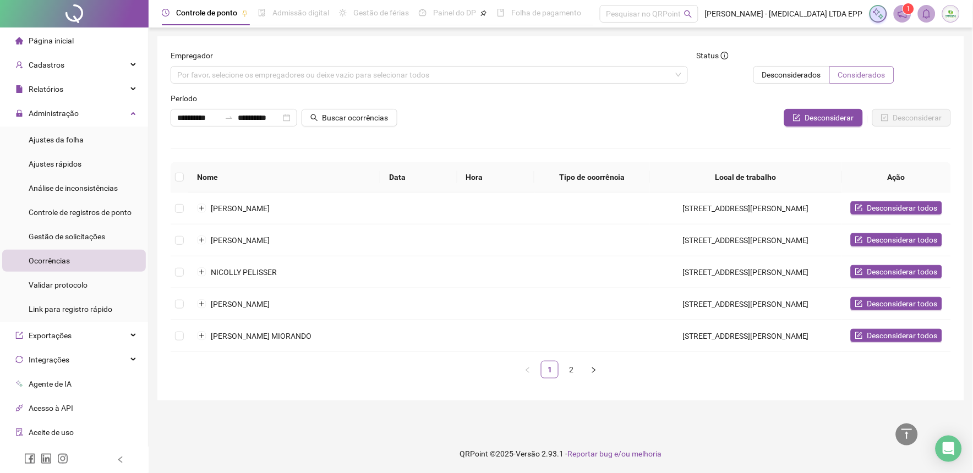
click at [848, 72] on span "Considerados" at bounding box center [862, 74] width 47 height 9
click at [184, 180] on th at bounding box center [180, 177] width 18 height 30
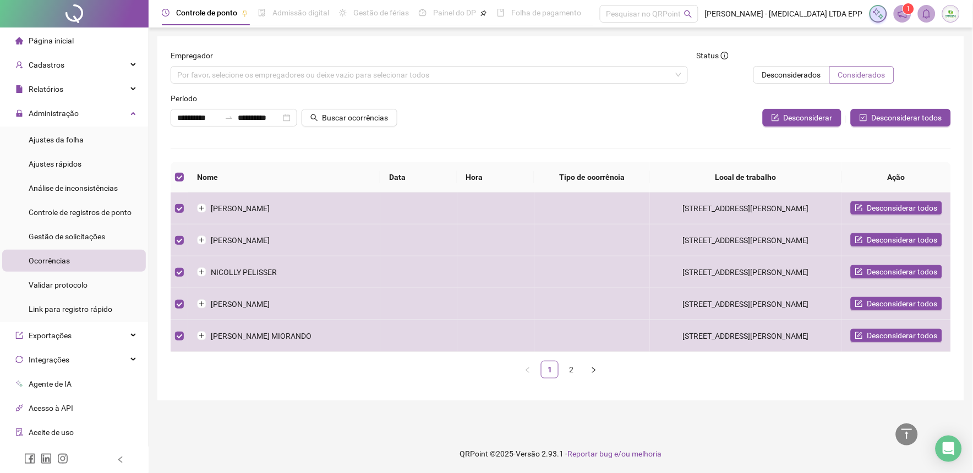
click at [881, 70] on span "Considerados" at bounding box center [862, 74] width 47 height 9
click at [682, 108] on div at bounding box center [691, 100] width 519 height 17
click at [67, 285] on span "Validar protocolo" at bounding box center [58, 285] width 59 height 9
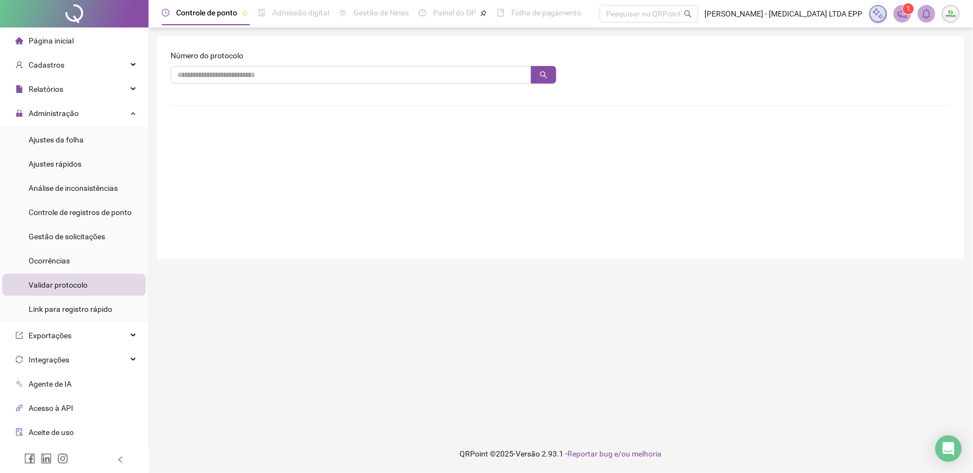
click at [589, 200] on form "Número do protocolo Colaborador : Empregador : Data/Hora : [DATE] 08:32:36 Orig…" at bounding box center [561, 148] width 781 height 197
click at [80, 243] on div "Gestão de solicitações" at bounding box center [67, 237] width 77 height 22
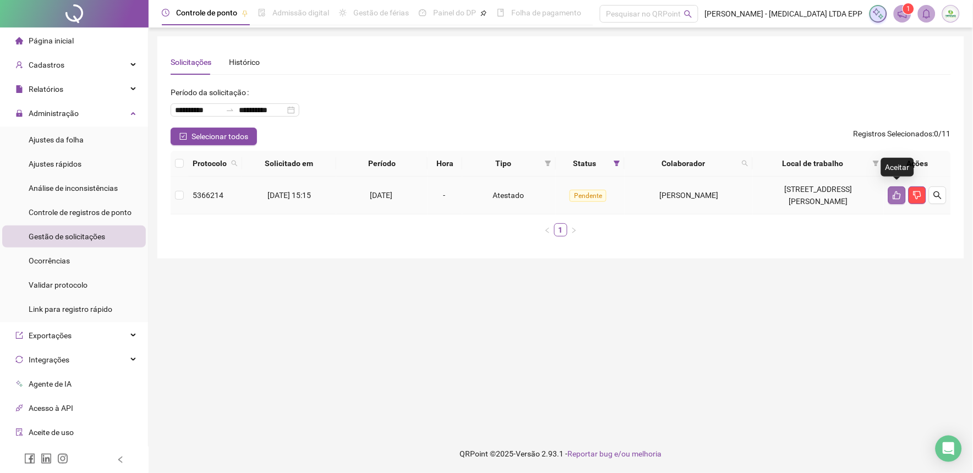
click at [894, 193] on icon "like" at bounding box center [898, 196] width 8 height 8
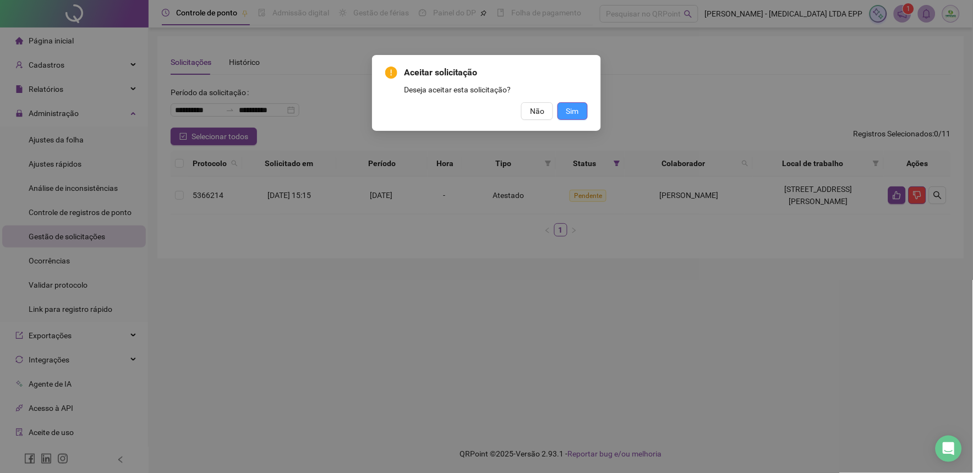
click at [579, 113] on span "Sim" at bounding box center [573, 111] width 13 height 12
click at [538, 113] on span "Não" at bounding box center [537, 111] width 14 height 12
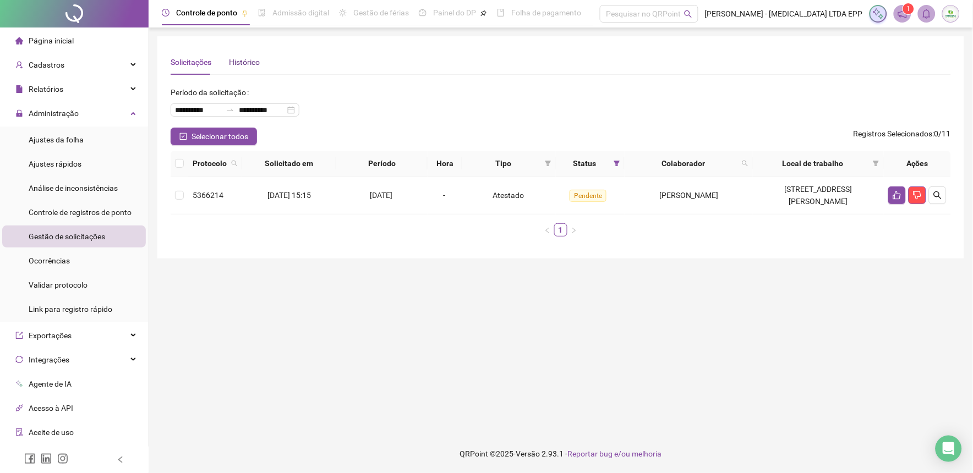
click at [232, 67] on div "Histórico" at bounding box center [244, 62] width 31 height 12
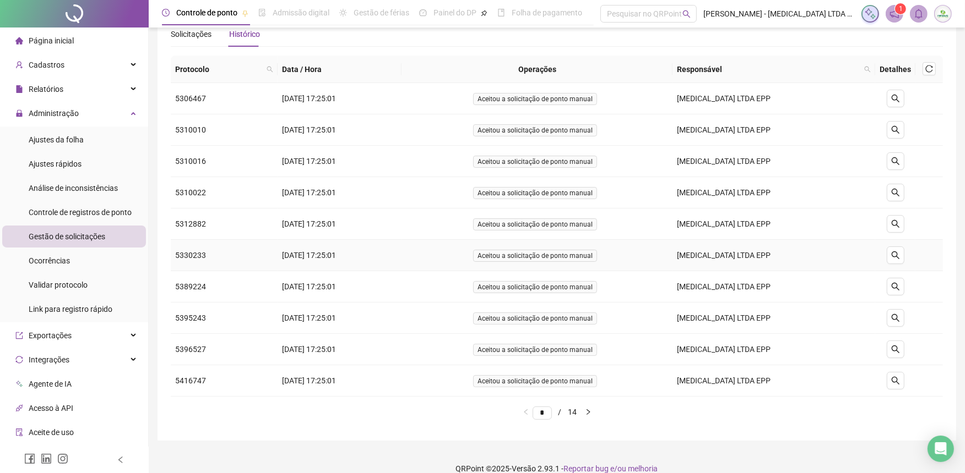
scroll to position [42, 0]
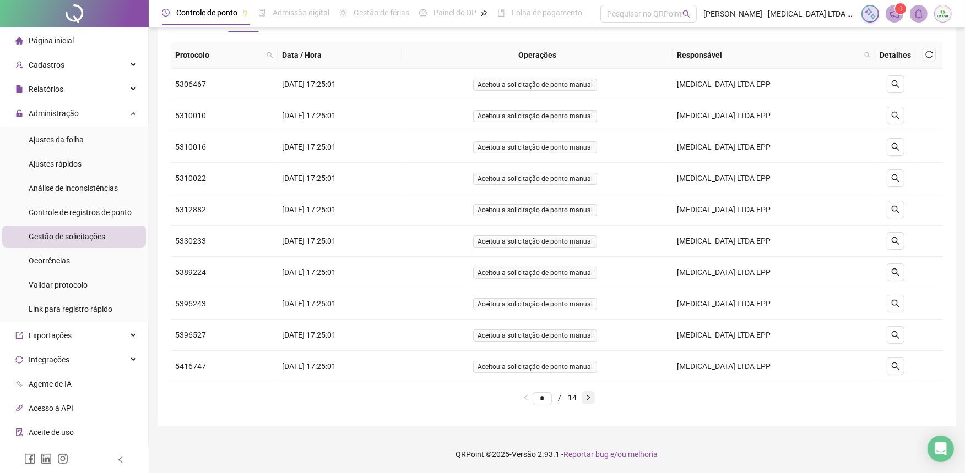
click at [594, 392] on button "button" at bounding box center [587, 397] width 13 height 13
type input "*"
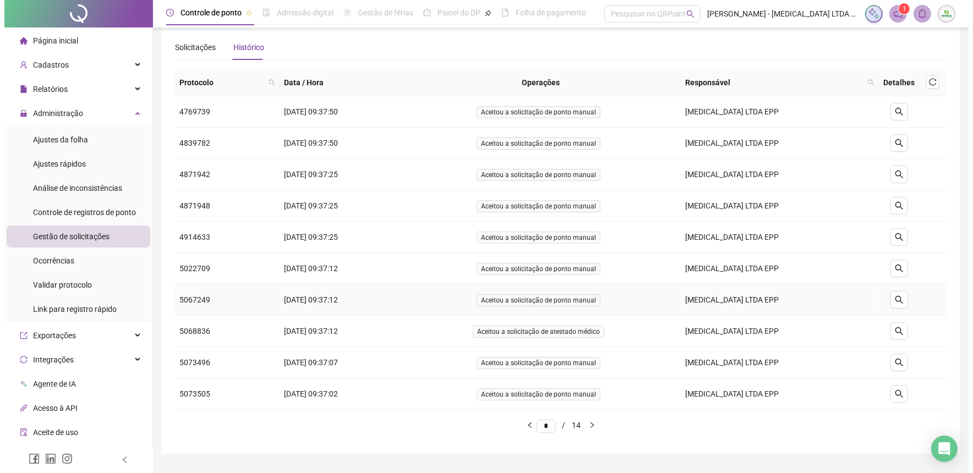
scroll to position [0, 0]
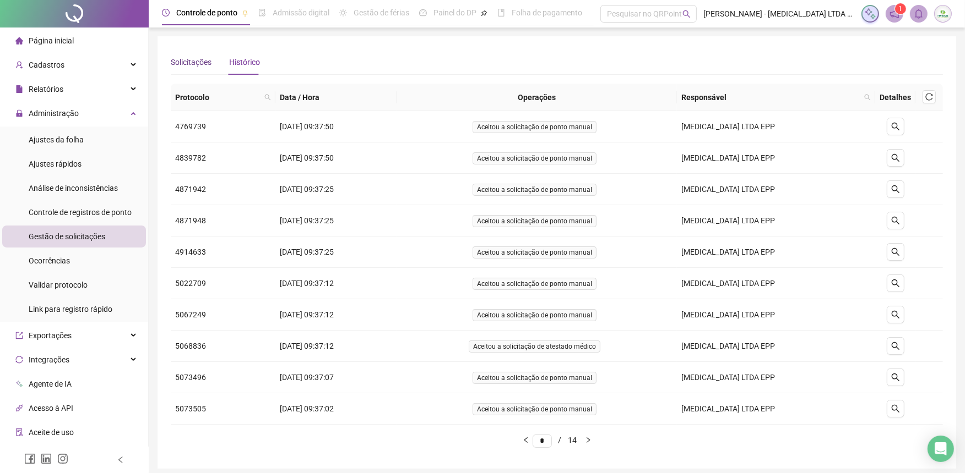
click at [206, 67] on div "Solicitações" at bounding box center [191, 62] width 41 height 12
